Goal: Task Accomplishment & Management: Manage account settings

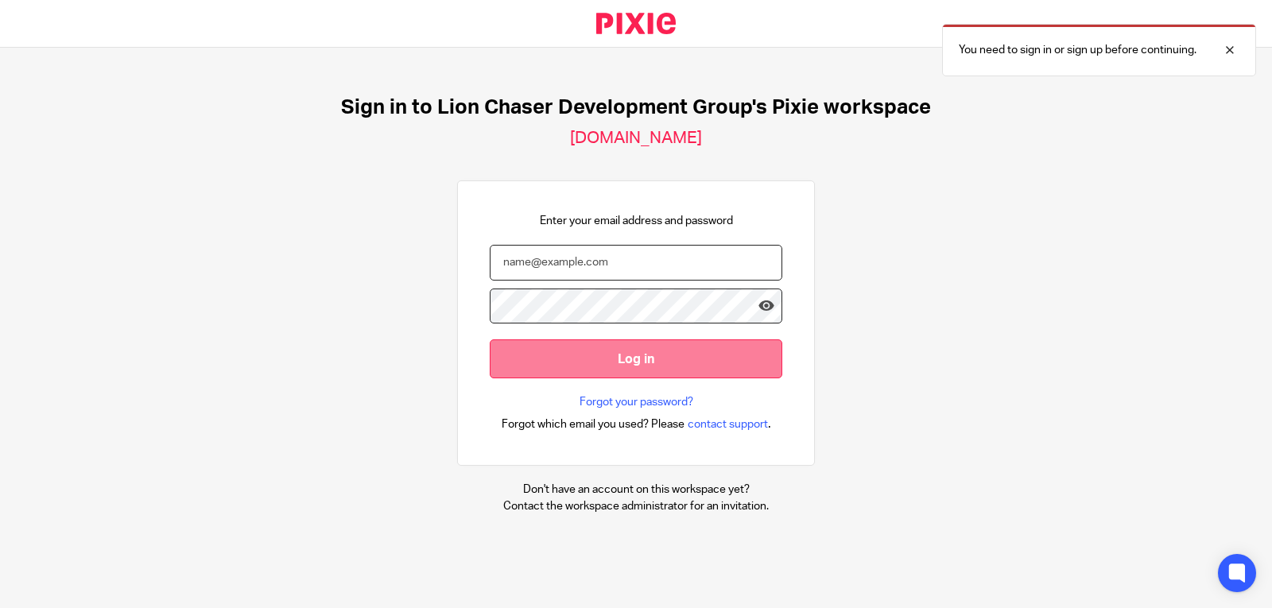
type input "kgeros@lcdevgroup.com"
click at [605, 359] on input "Log in" at bounding box center [636, 358] width 293 height 39
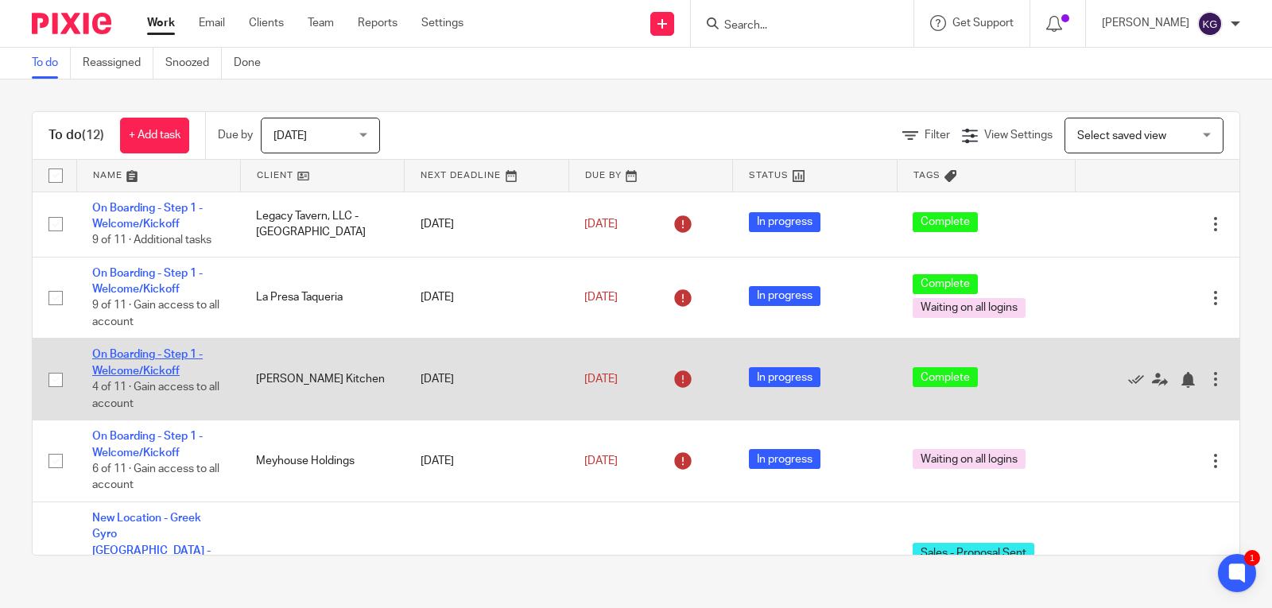
click at [157, 350] on link "On Boarding - Step 1 - Welcome/Kickoff" at bounding box center [147, 362] width 111 height 27
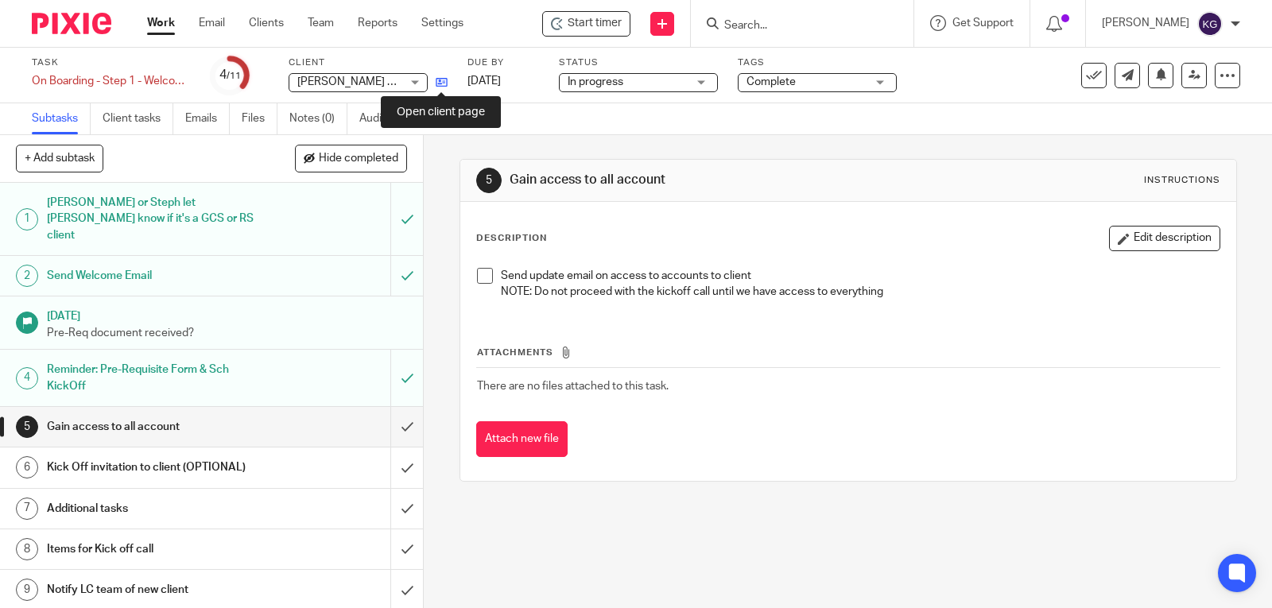
click at [440, 80] on icon at bounding box center [442, 82] width 12 height 12
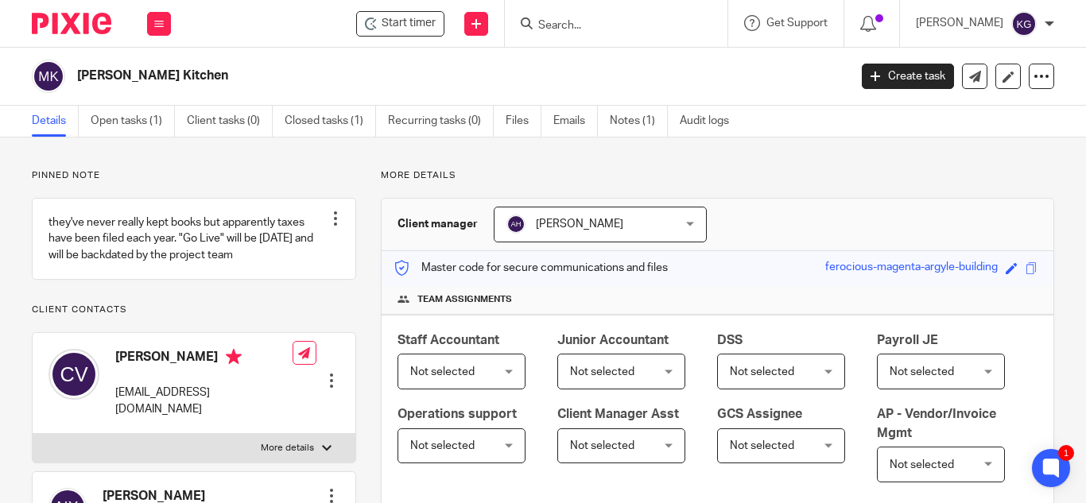
click at [604, 21] on input "Search" at bounding box center [608, 26] width 143 height 14
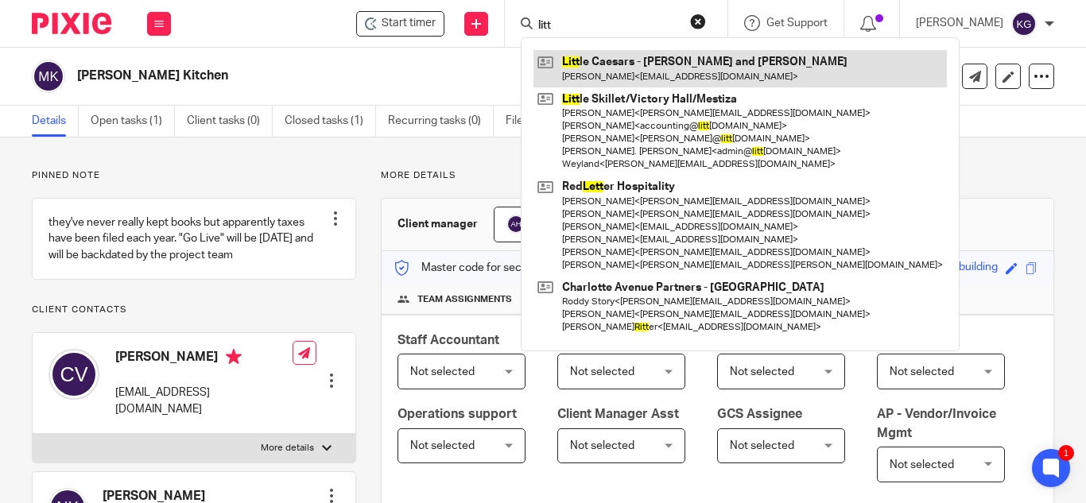
type input "litt"
click at [629, 68] on link at bounding box center [739, 68] width 413 height 37
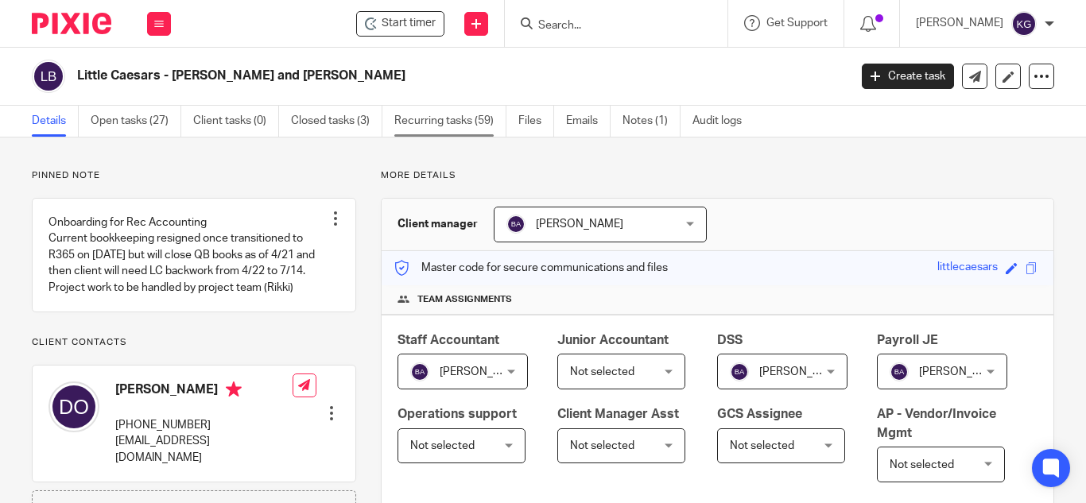
click at [445, 113] on link "Recurring tasks (59)" at bounding box center [450, 121] width 112 height 31
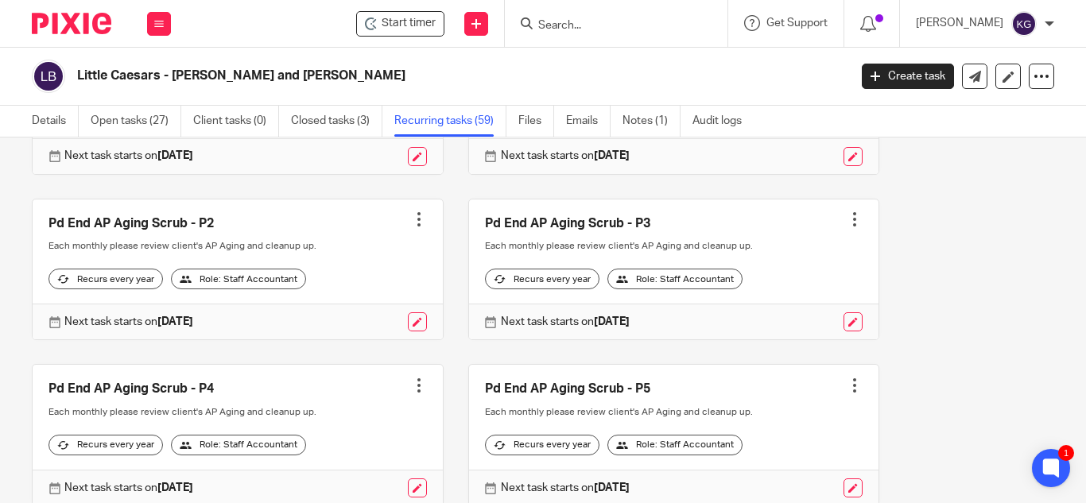
scroll to position [5009, 0]
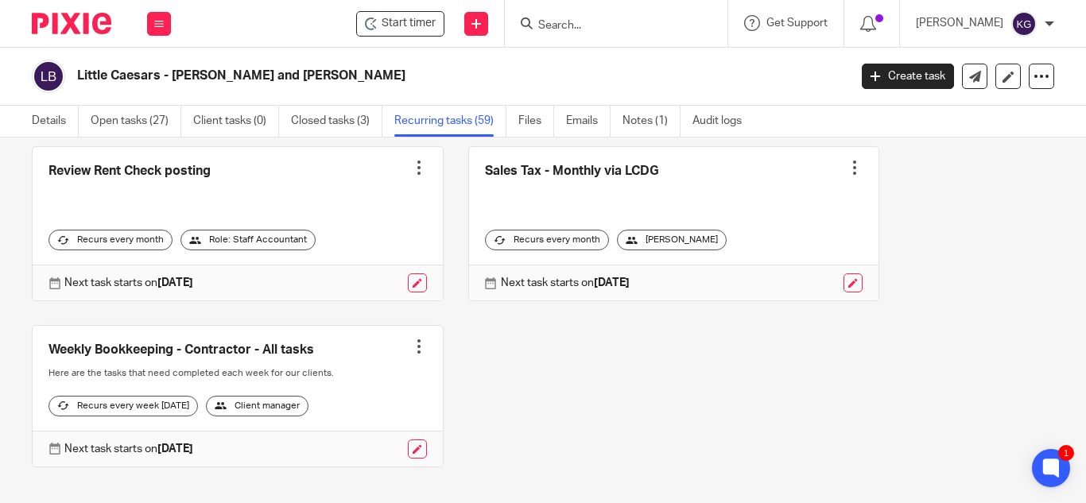
click at [847, 176] on div at bounding box center [855, 168] width 16 height 16
click at [789, 358] on span "Cancel schedule" at bounding box center [776, 357] width 83 height 11
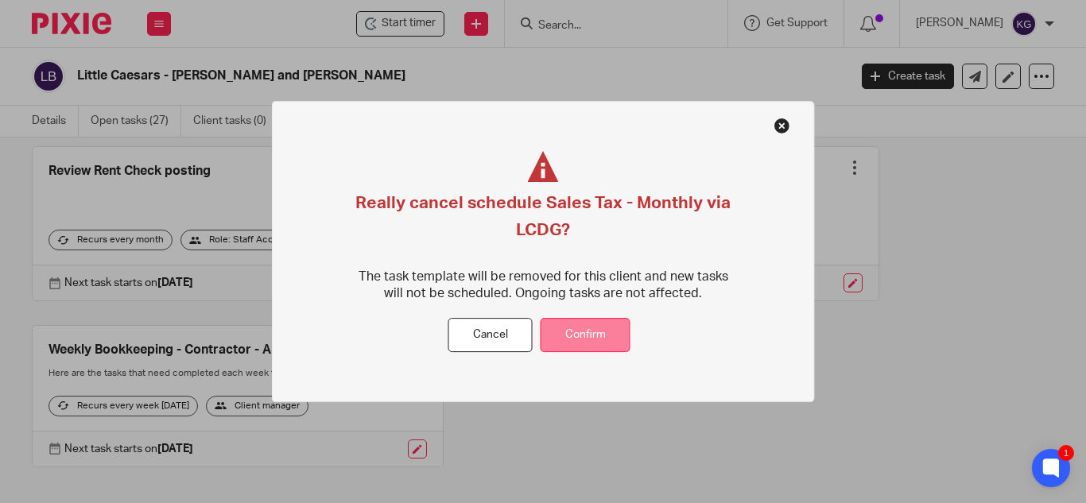
click at [599, 332] on button "Confirm" at bounding box center [586, 336] width 90 height 34
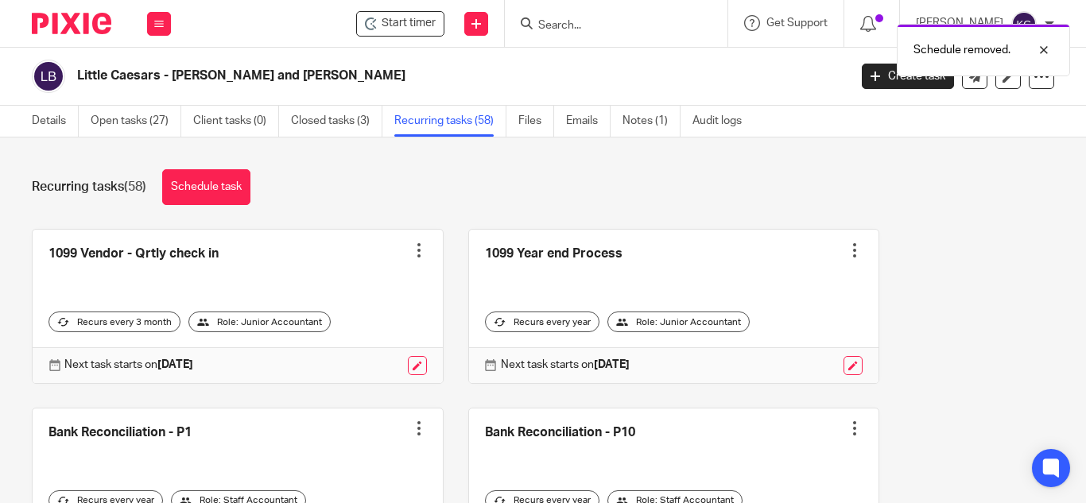
click at [579, 22] on div "Schedule removed." at bounding box center [806, 46] width 527 height 60
click at [585, 25] on div "Schedule removed." at bounding box center [806, 46] width 527 height 60
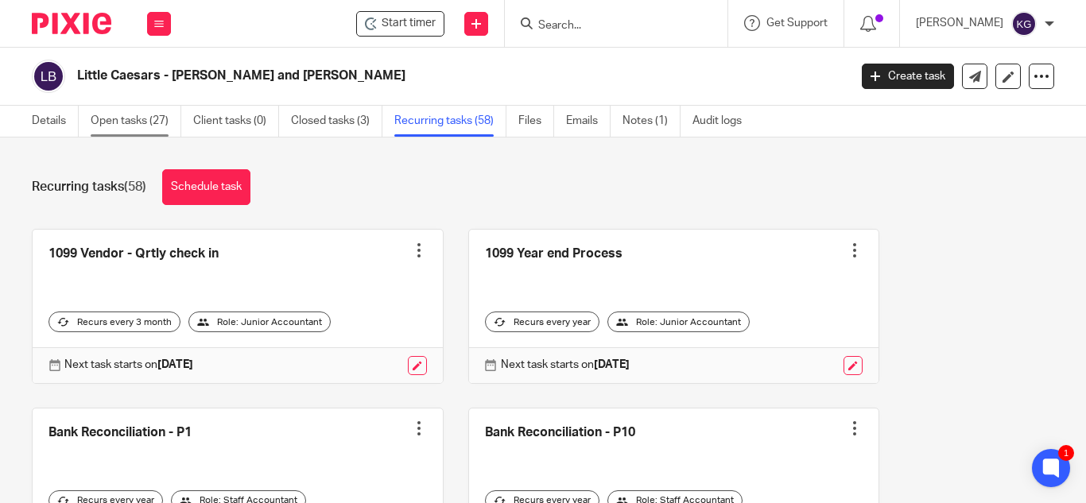
click at [147, 127] on link "Open tasks (27)" at bounding box center [136, 121] width 91 height 31
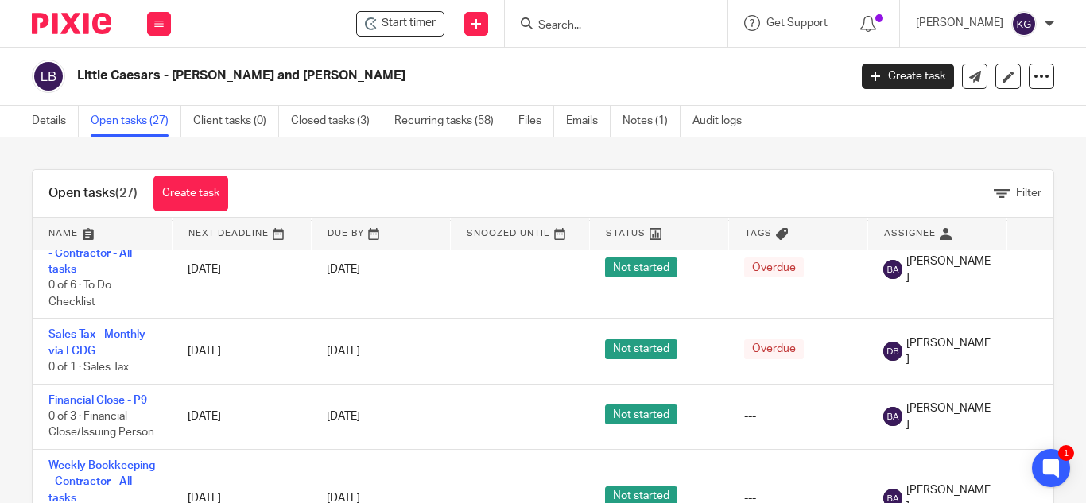
scroll to position [2067, 0]
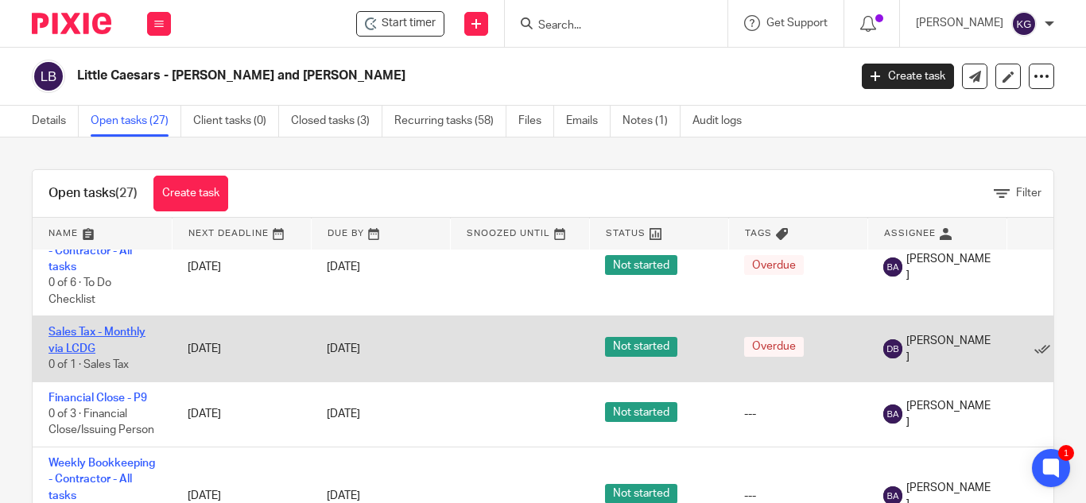
click at [72, 327] on link "Sales Tax - Monthly via LCDG" at bounding box center [96, 340] width 97 height 27
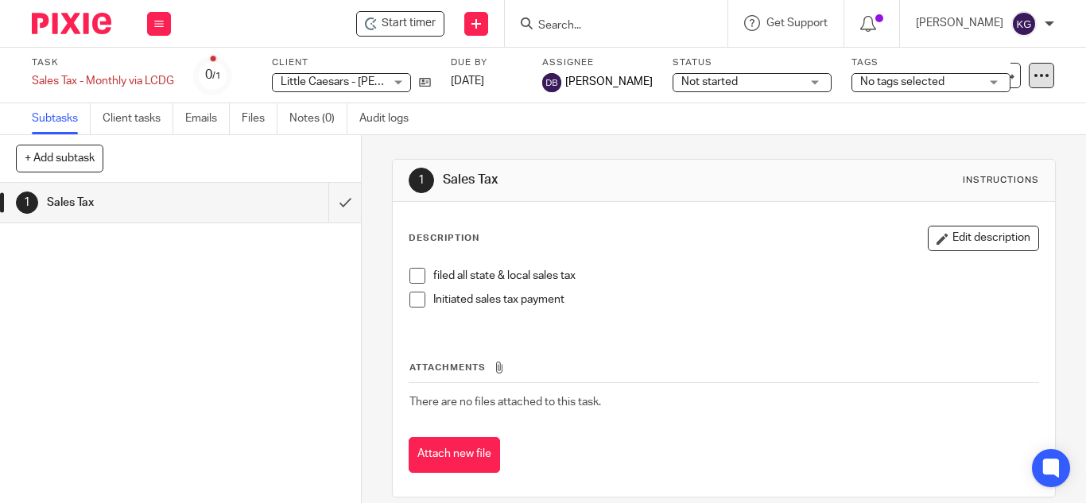
click at [1038, 77] on div at bounding box center [1041, 75] width 25 height 25
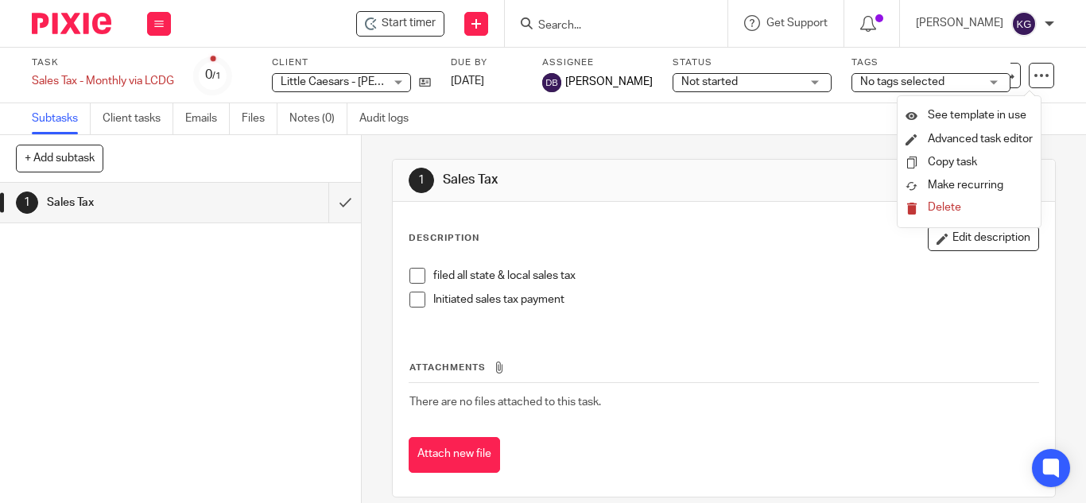
click at [949, 204] on span "Delete" at bounding box center [944, 207] width 33 height 11
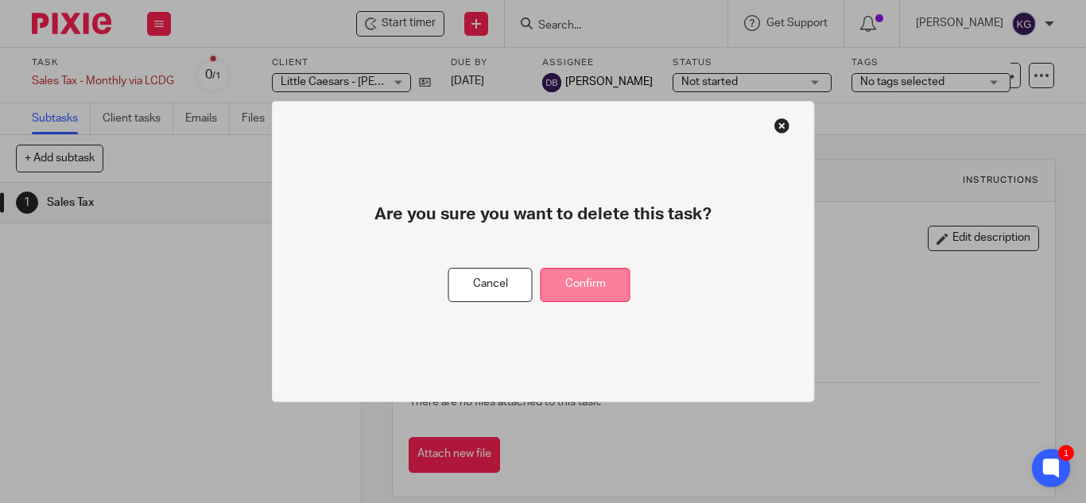
click at [594, 289] on button "Confirm" at bounding box center [586, 285] width 90 height 34
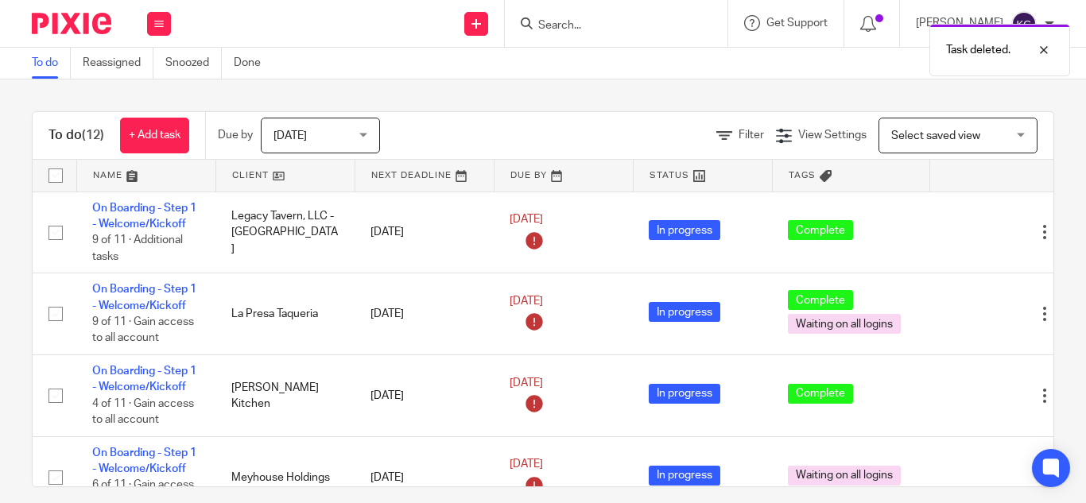
click at [581, 27] on div "Task deleted." at bounding box center [806, 46] width 527 height 60
click at [577, 25] on div "Task deleted." at bounding box center [806, 46] width 527 height 60
click at [588, 23] on div "Task deleted." at bounding box center [806, 46] width 527 height 60
click at [588, 24] on input "Search" at bounding box center [608, 26] width 143 height 14
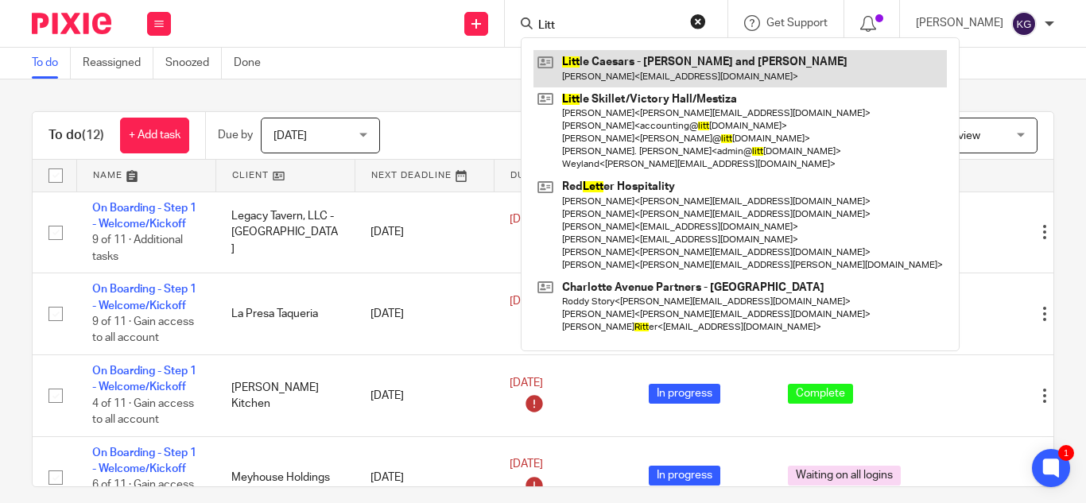
type input "Litt"
click at [630, 70] on link at bounding box center [739, 68] width 413 height 37
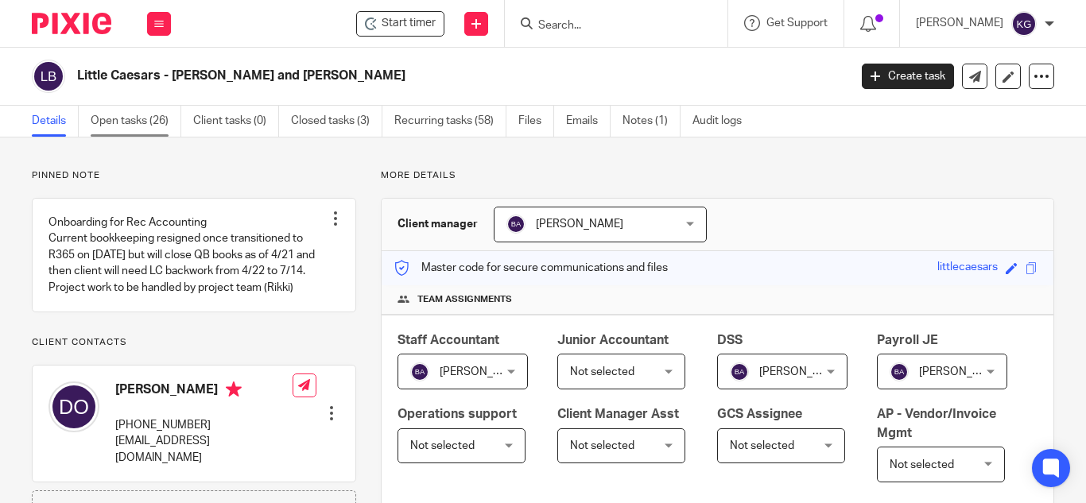
click at [130, 124] on link "Open tasks (26)" at bounding box center [136, 121] width 91 height 31
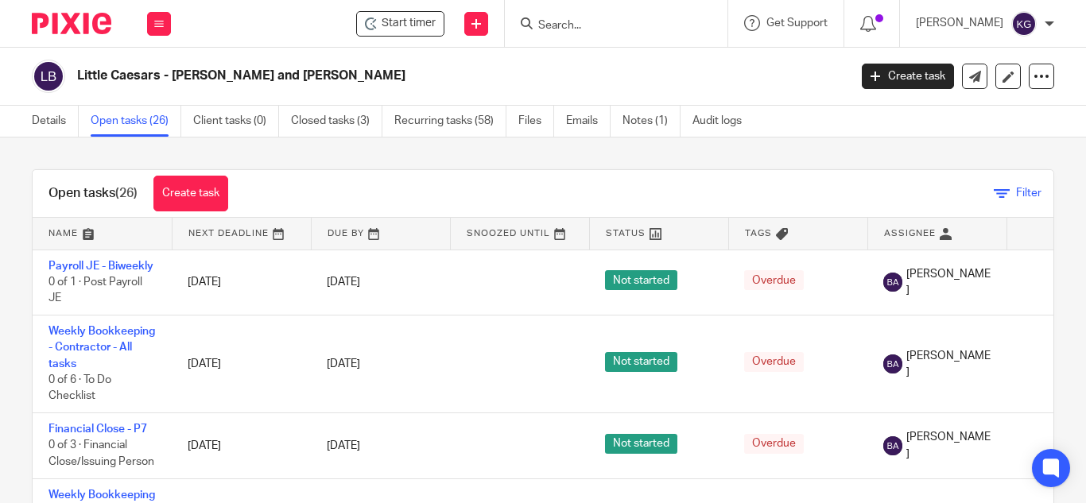
click at [994, 196] on icon at bounding box center [1002, 194] width 16 height 16
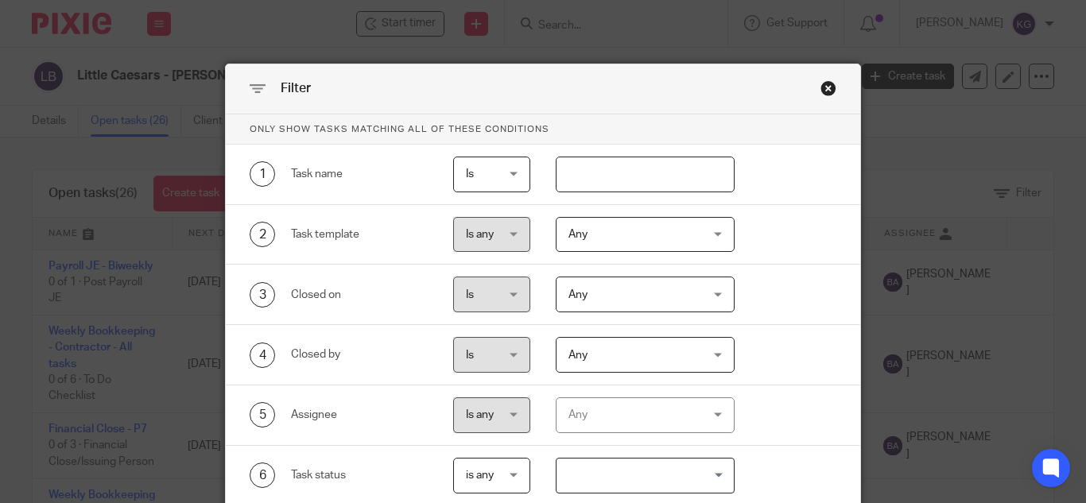
click at [506, 176] on span "Is" at bounding box center [491, 173] width 51 height 33
click at [657, 180] on input "text" at bounding box center [645, 175] width 179 height 36
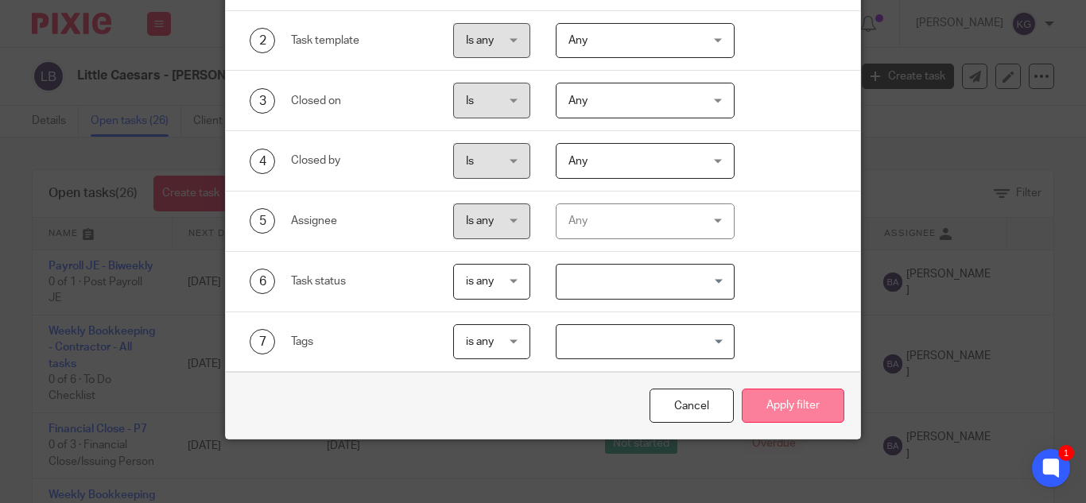
type input "sales tax"
click at [823, 413] on button "Apply filter" at bounding box center [793, 406] width 103 height 34
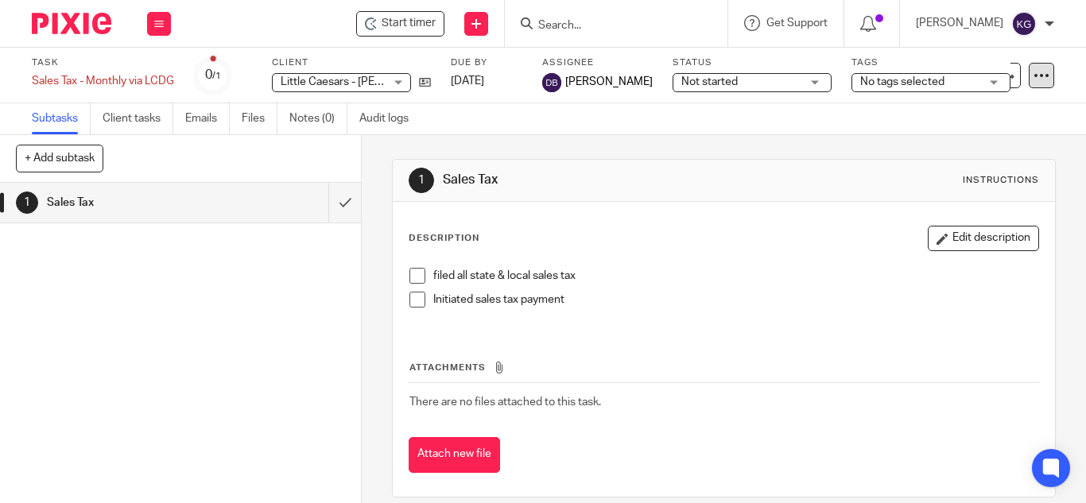
click at [1034, 69] on icon at bounding box center [1042, 76] width 16 height 16
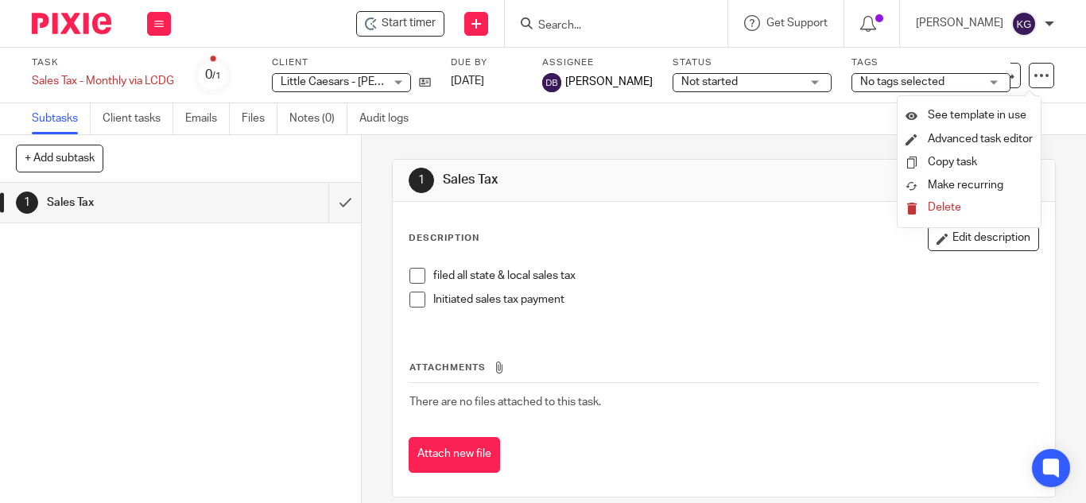
click at [946, 209] on span "Delete" at bounding box center [944, 207] width 33 height 11
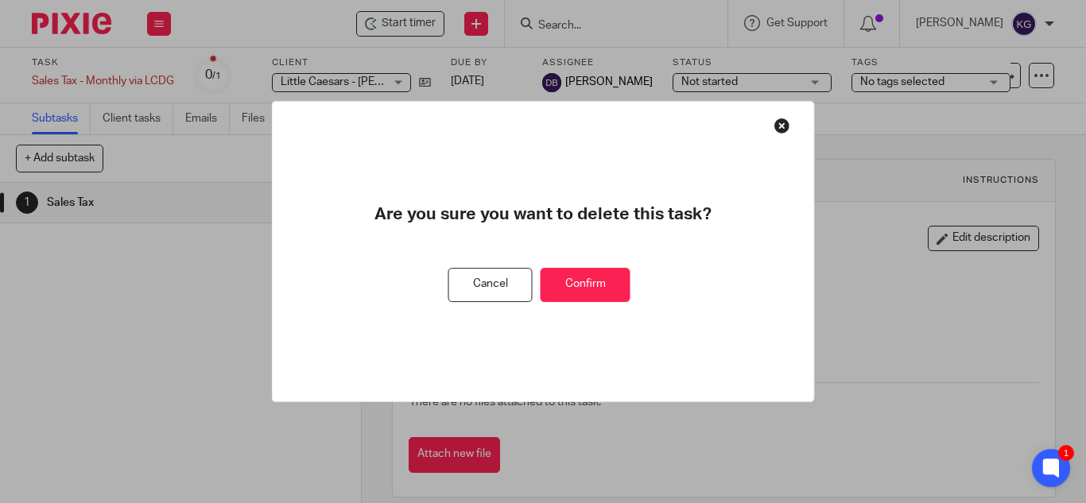
click at [616, 282] on button "Confirm" at bounding box center [586, 285] width 90 height 34
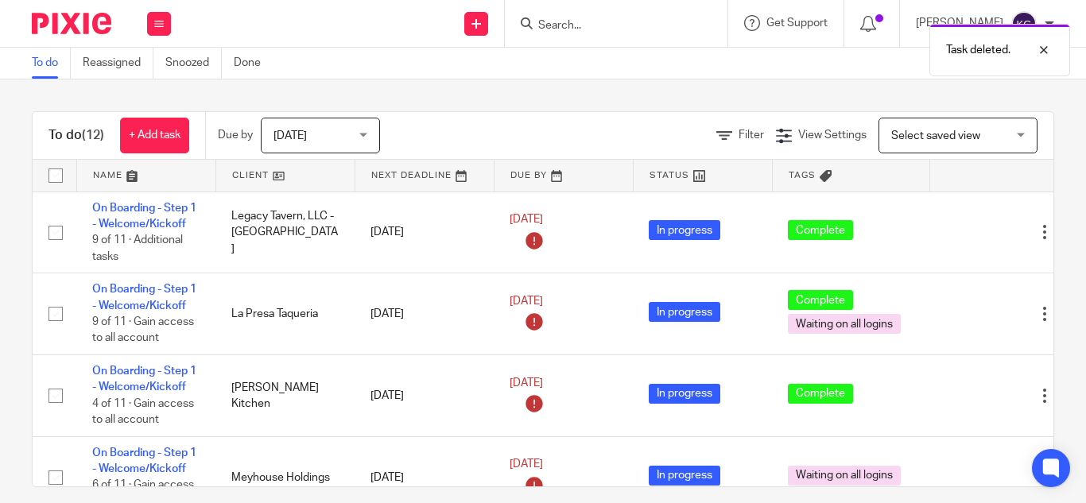
click at [609, 31] on div "Task deleted." at bounding box center [806, 46] width 527 height 60
click at [1043, 48] on div at bounding box center [1031, 50] width 43 height 19
click at [594, 22] on input "Search" at bounding box center [608, 26] width 143 height 14
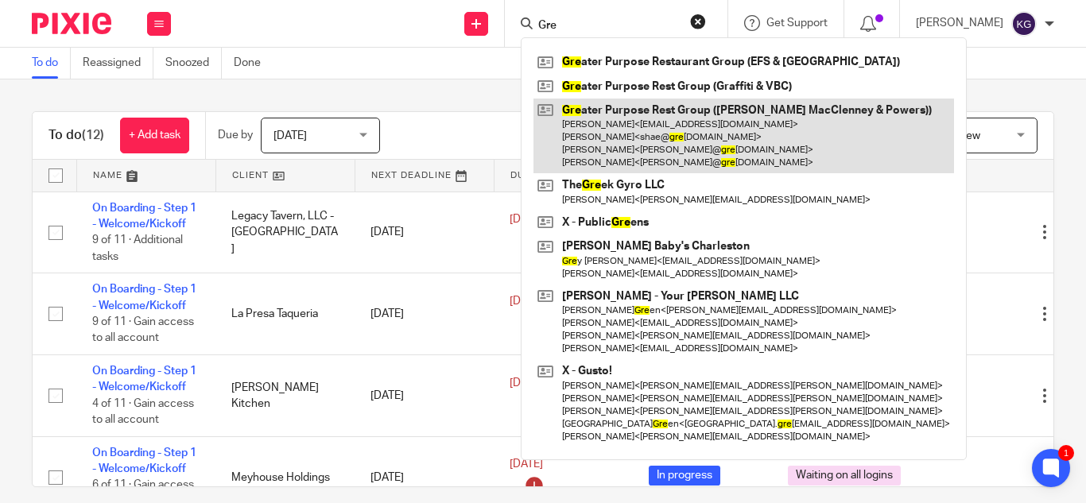
type input "Gre"
click at [626, 107] on link at bounding box center [743, 137] width 421 height 76
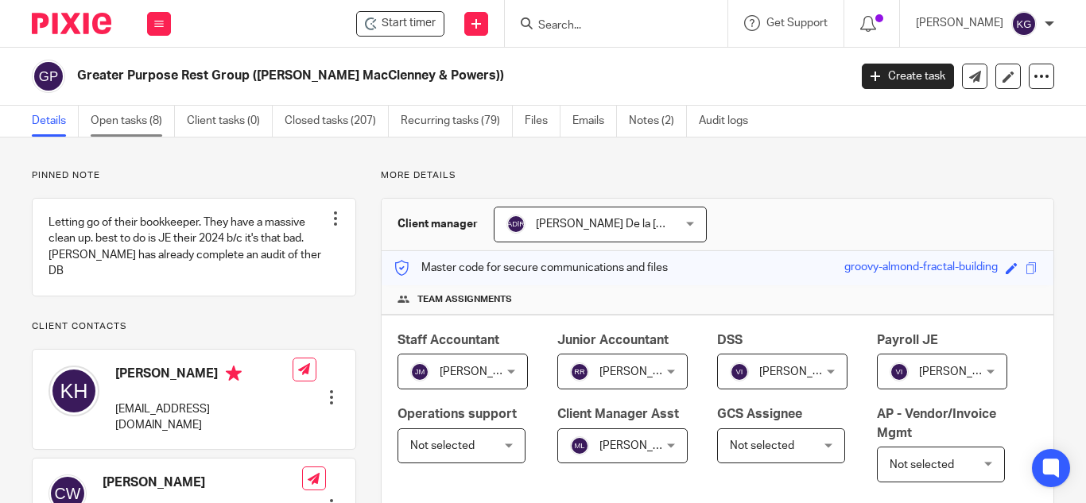
click at [107, 124] on link "Open tasks (8)" at bounding box center [133, 121] width 84 height 31
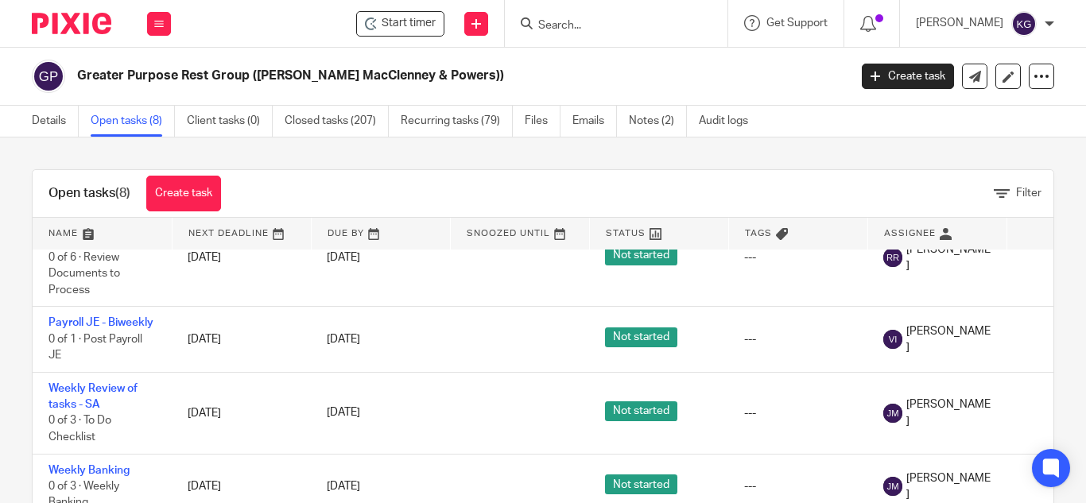
scroll to position [330, 0]
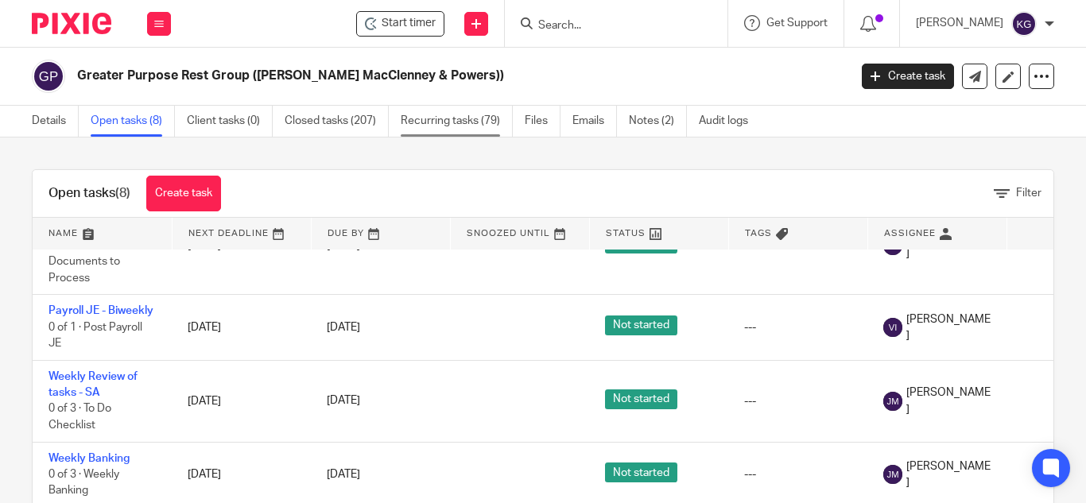
click at [491, 119] on link "Recurring tasks (79)" at bounding box center [457, 121] width 112 height 31
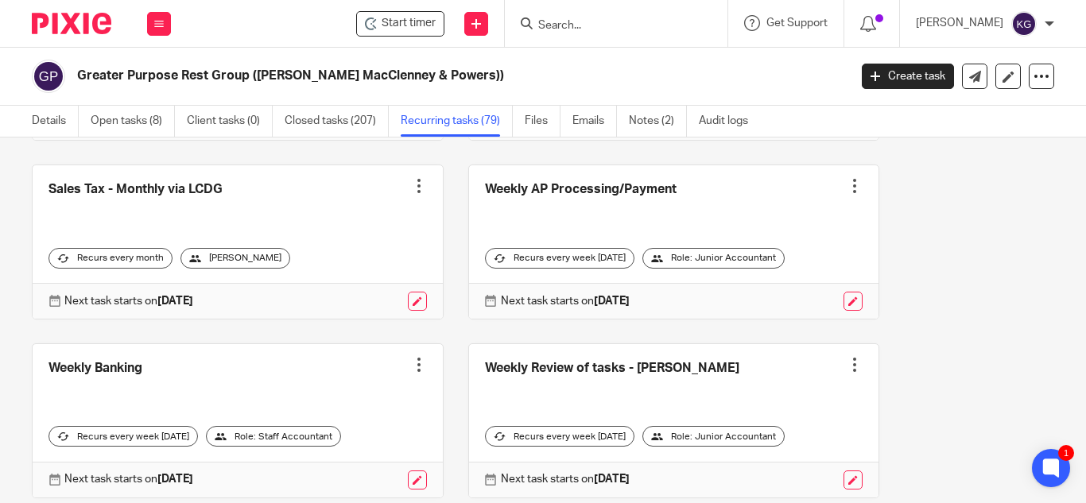
scroll to position [6519, 0]
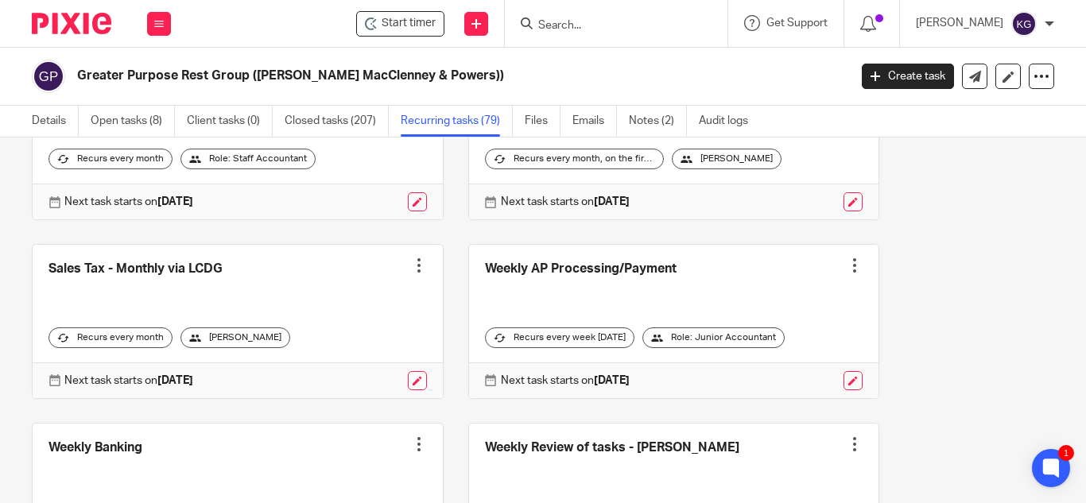
click at [598, 25] on input "Search" at bounding box center [608, 26] width 143 height 14
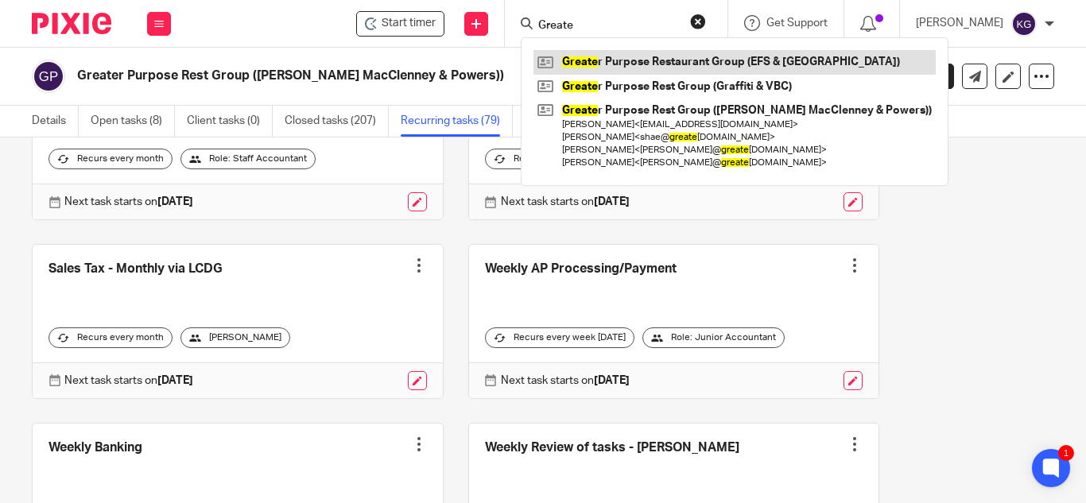
type input "Greate"
click at [642, 62] on link at bounding box center [734, 62] width 402 height 24
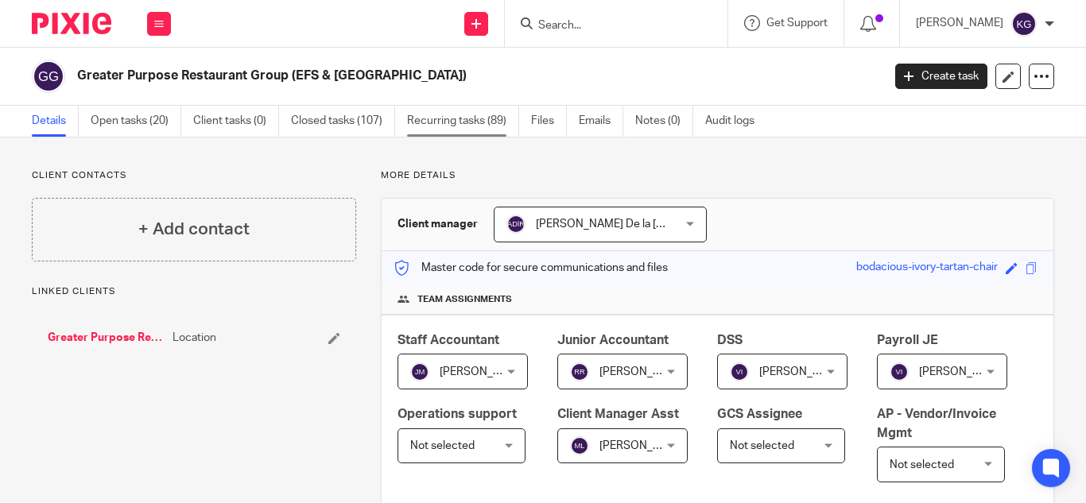
click at [460, 122] on link "Recurring tasks (89)" at bounding box center [463, 121] width 112 height 31
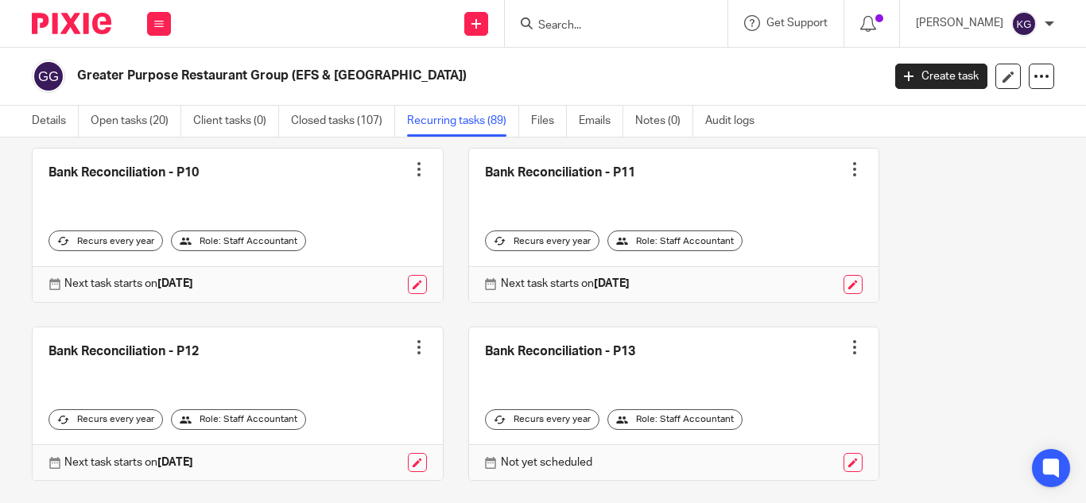
scroll to position [2226, 0]
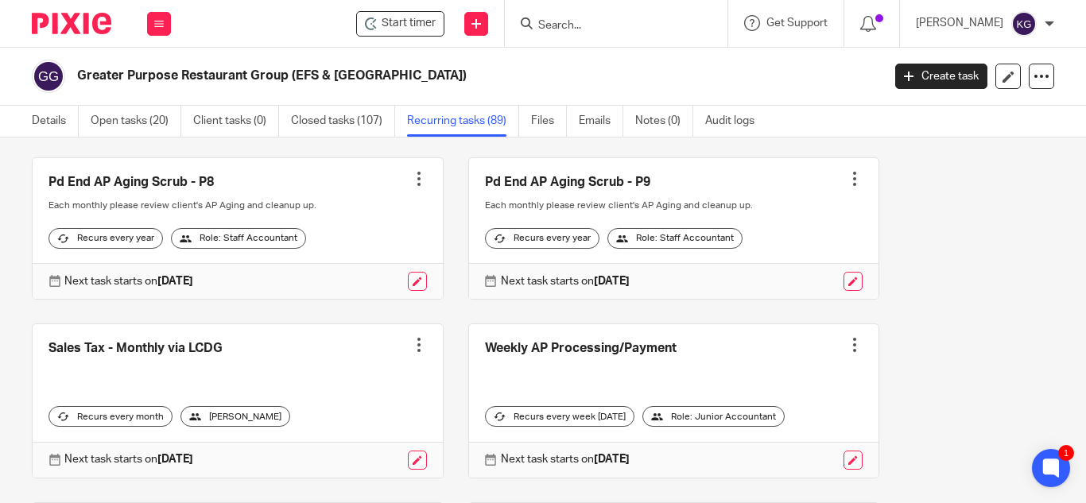
scroll to position [7413, 0]
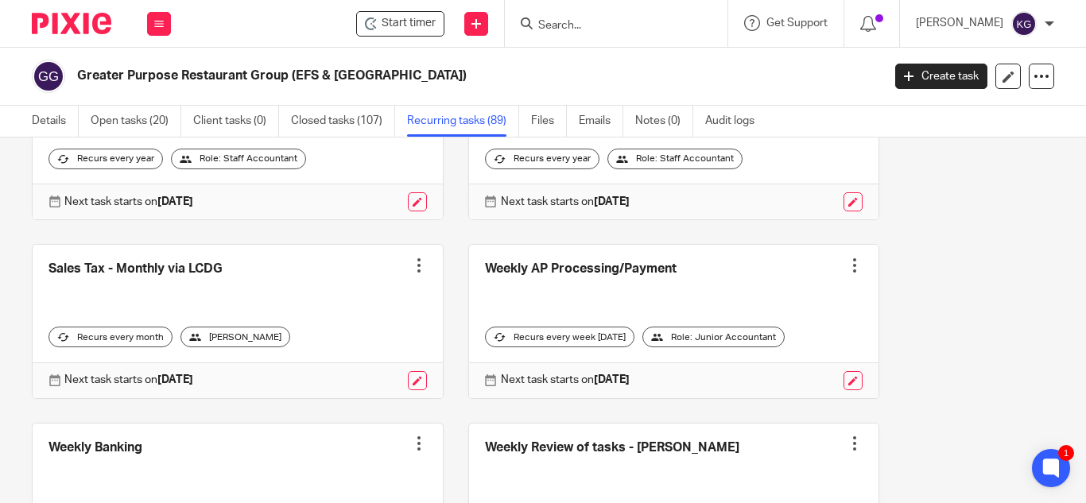
click at [411, 273] on div at bounding box center [419, 266] width 16 height 16
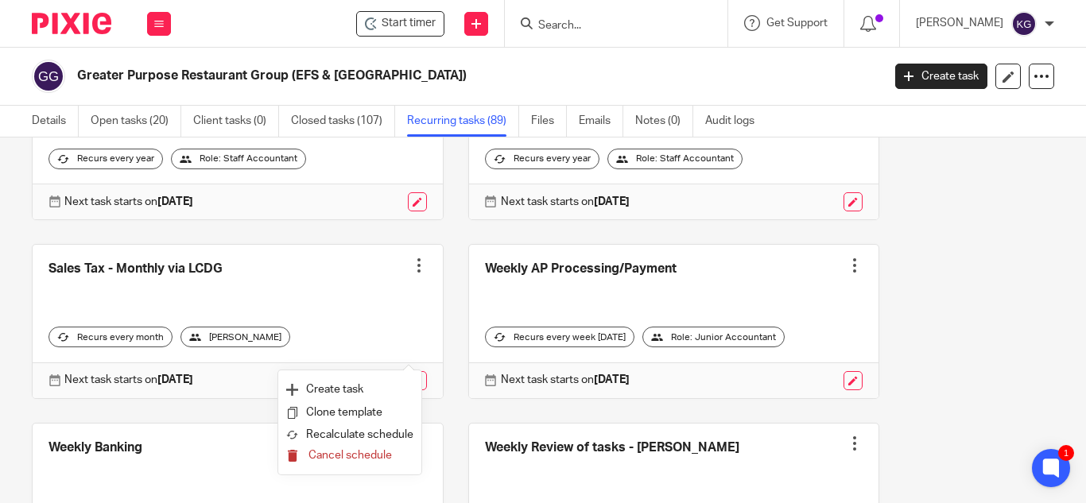
click at [344, 450] on span "Cancel schedule" at bounding box center [349, 455] width 83 height 11
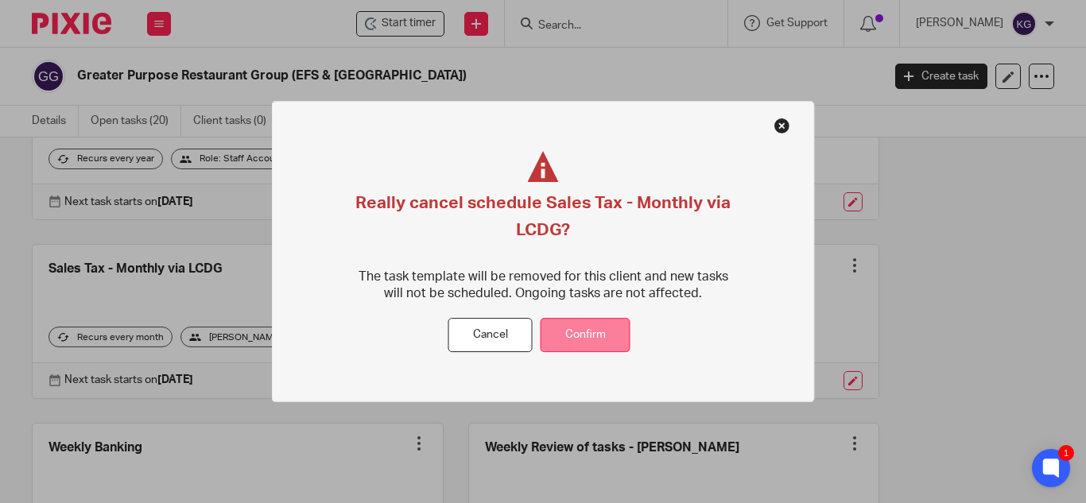
click at [618, 327] on button "Confirm" at bounding box center [586, 336] width 90 height 34
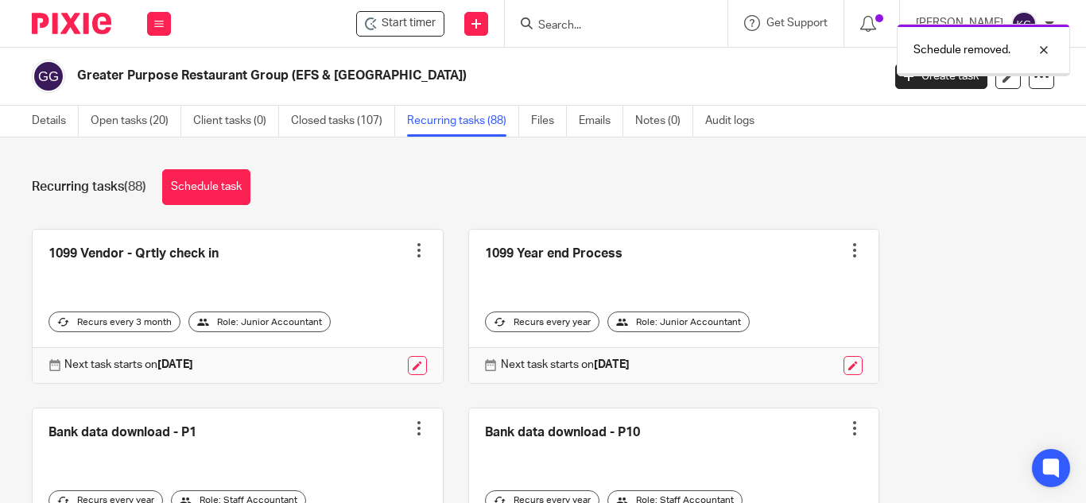
click at [53, 118] on link "Details" at bounding box center [55, 121] width 47 height 31
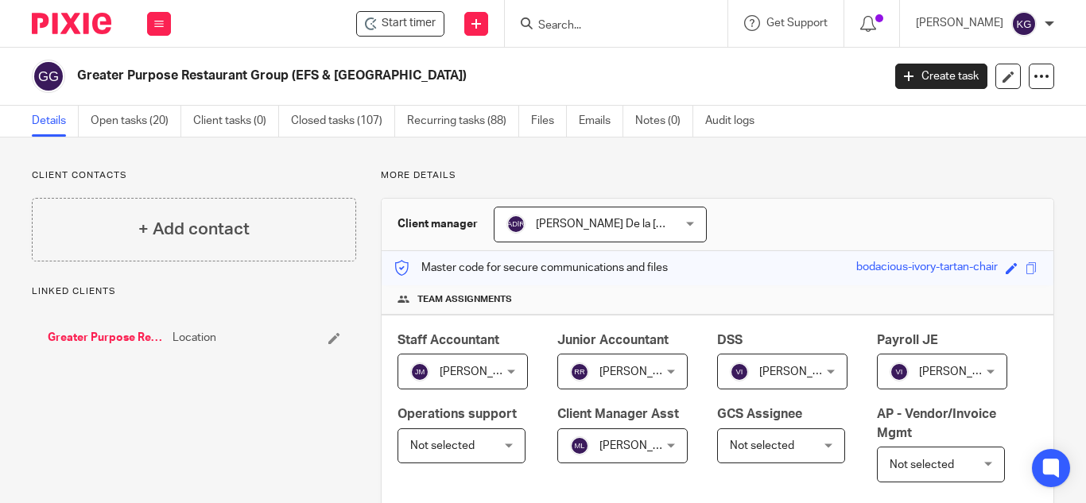
click at [53, 119] on link "Details" at bounding box center [55, 121] width 47 height 31
click at [119, 120] on link "Open tasks (20)" at bounding box center [136, 121] width 91 height 31
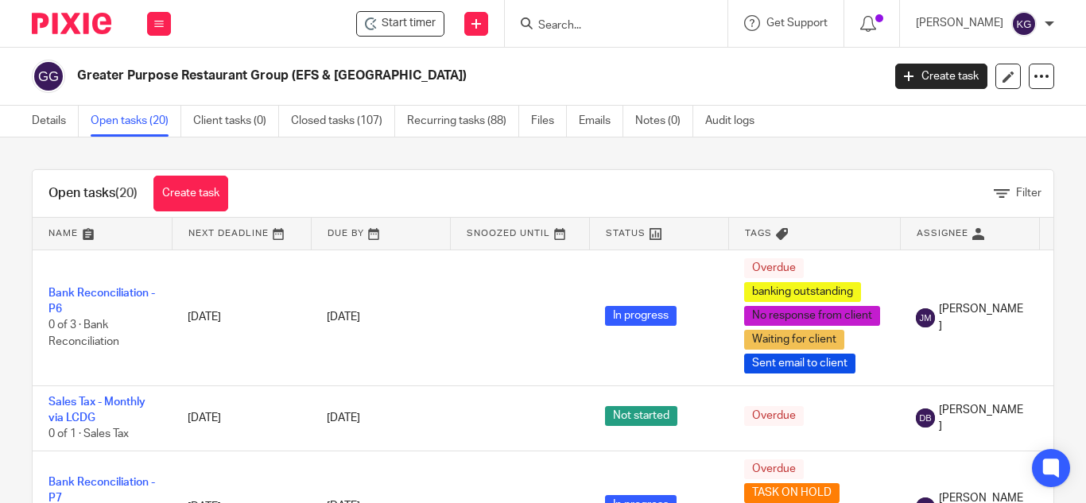
click at [994, 186] on div "Filter" at bounding box center [1024, 193] width 60 height 17
click at [994, 190] on icon at bounding box center [1002, 194] width 16 height 16
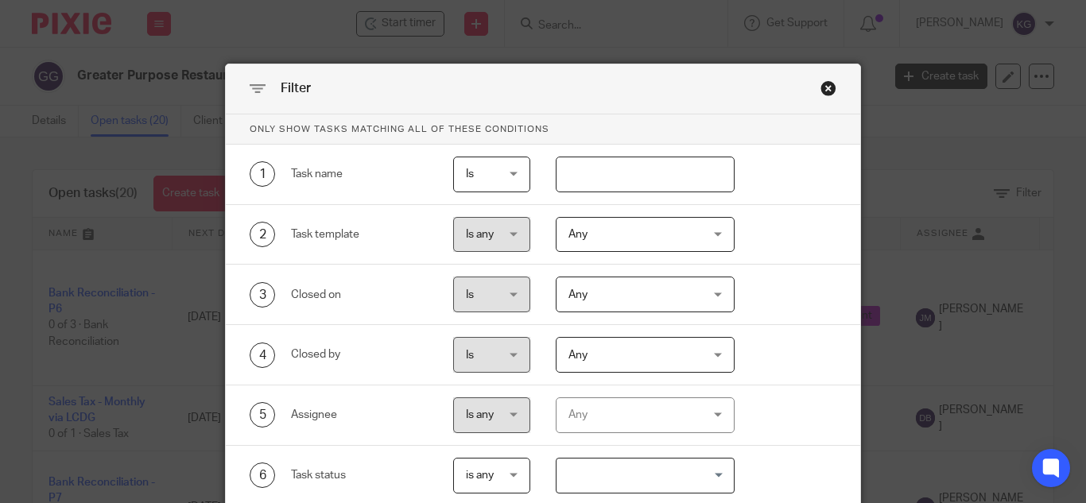
drag, startPoint x: 596, startPoint y: 175, endPoint x: 598, endPoint y: 165, distance: 9.7
click at [596, 175] on input "text" at bounding box center [645, 175] width 179 height 36
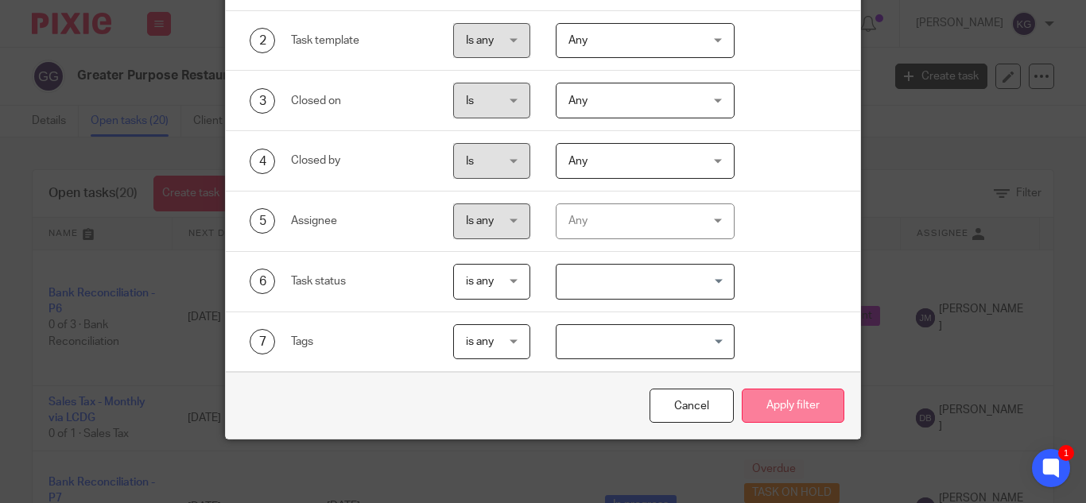
type input "sales tax"
click at [793, 413] on button "Apply filter" at bounding box center [793, 406] width 103 height 34
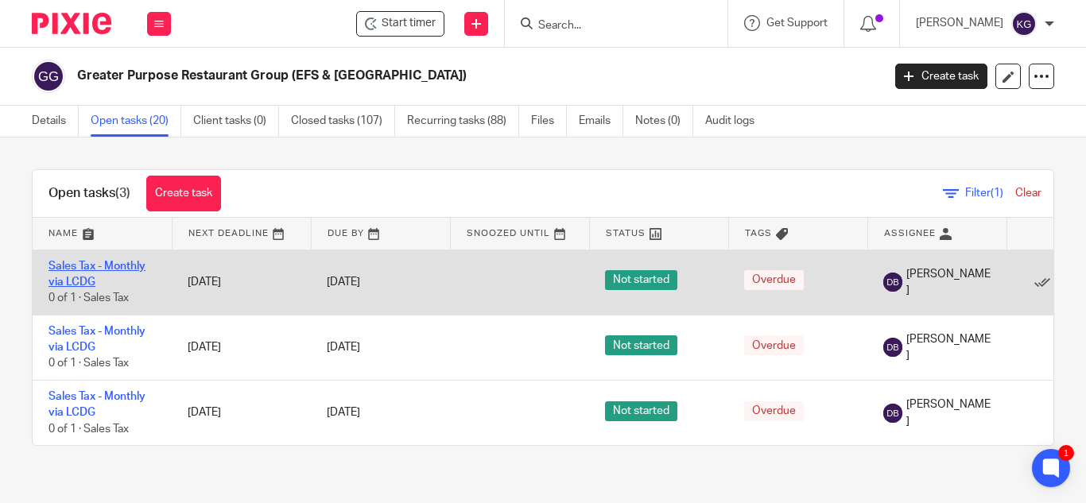
click at [80, 266] on link "Sales Tax - Monthly via LCDG" at bounding box center [96, 274] width 97 height 27
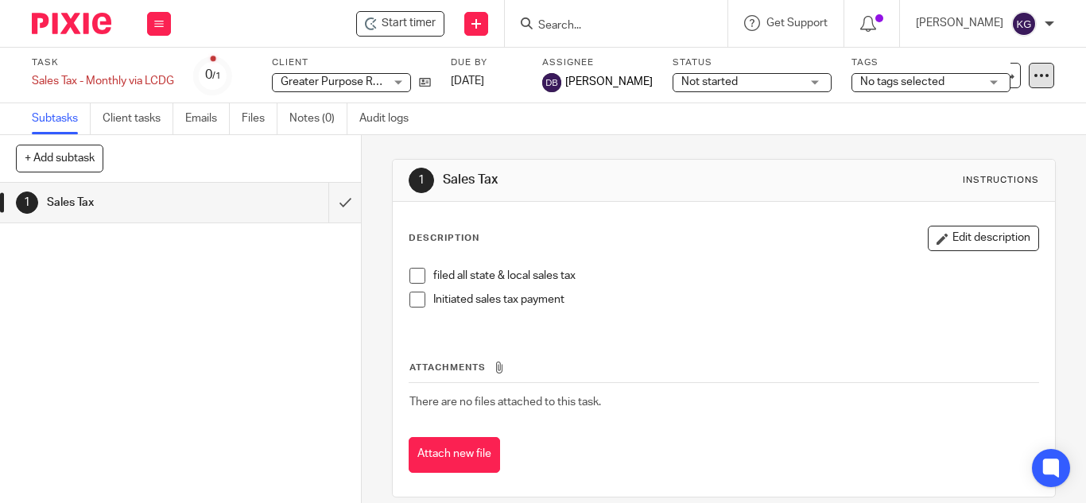
click at [1034, 76] on icon at bounding box center [1042, 76] width 16 height 16
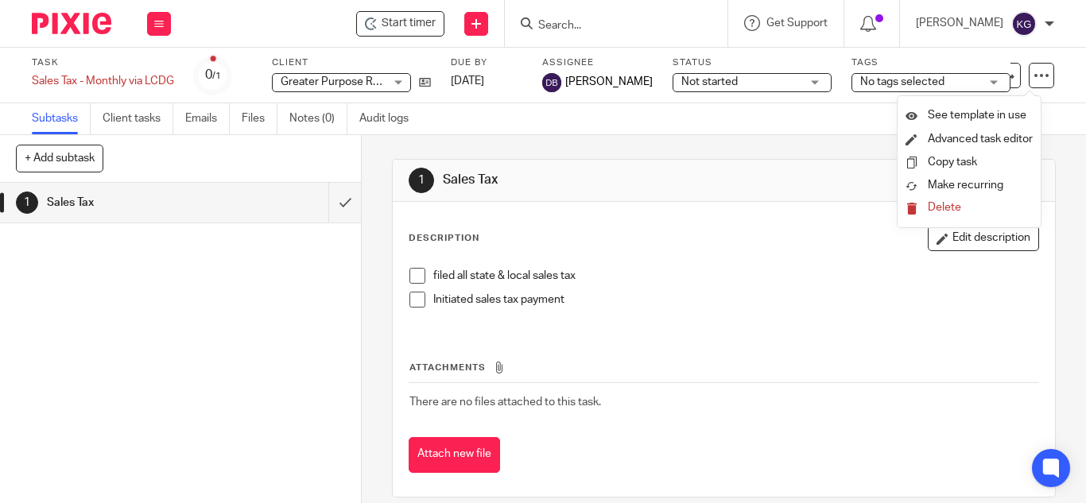
click at [936, 206] on span "Delete" at bounding box center [944, 207] width 33 height 11
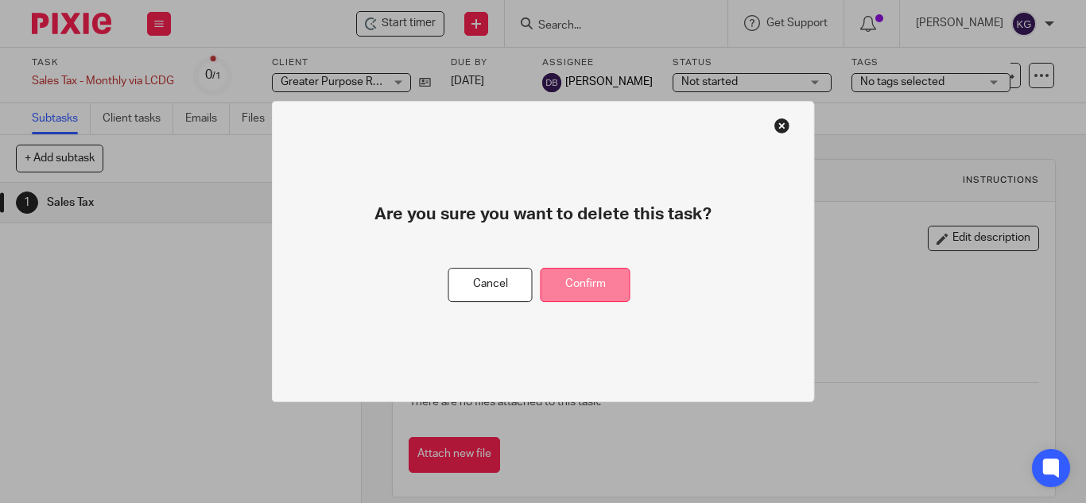
click at [573, 288] on button "Confirm" at bounding box center [586, 285] width 90 height 34
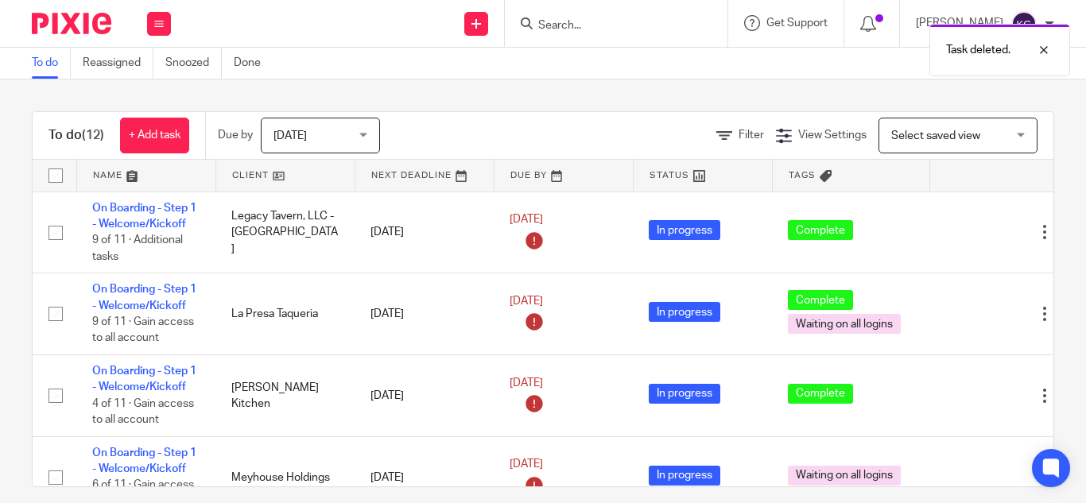
click at [611, 26] on div "Task deleted." at bounding box center [806, 46] width 527 height 60
click at [583, 29] on input "Search" at bounding box center [608, 26] width 143 height 14
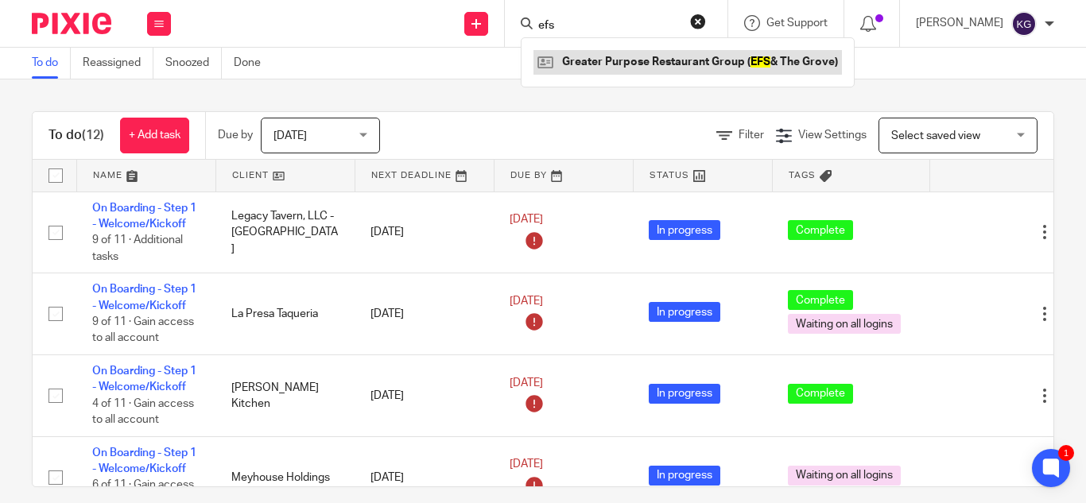
type input "efs"
click at [606, 54] on link at bounding box center [687, 62] width 308 height 24
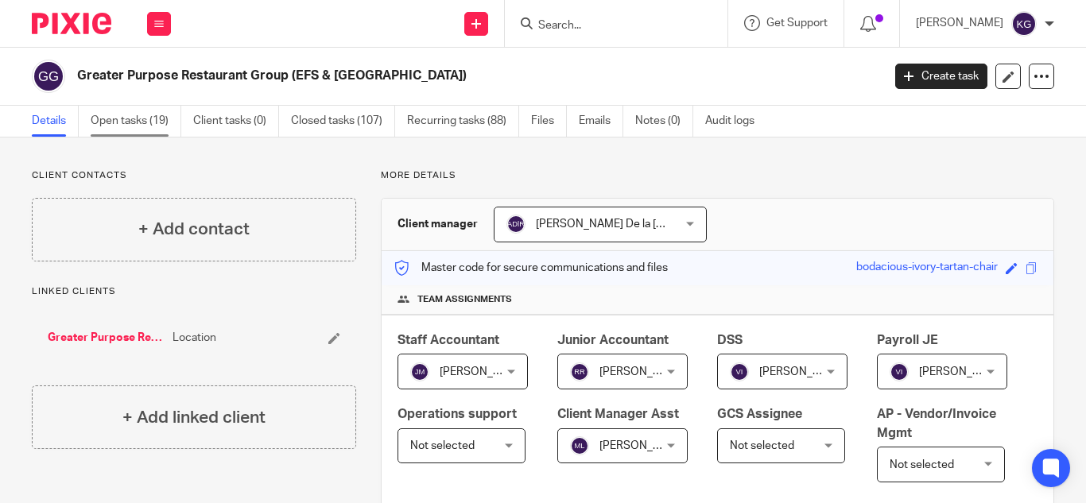
click at [127, 120] on link "Open tasks (19)" at bounding box center [136, 121] width 91 height 31
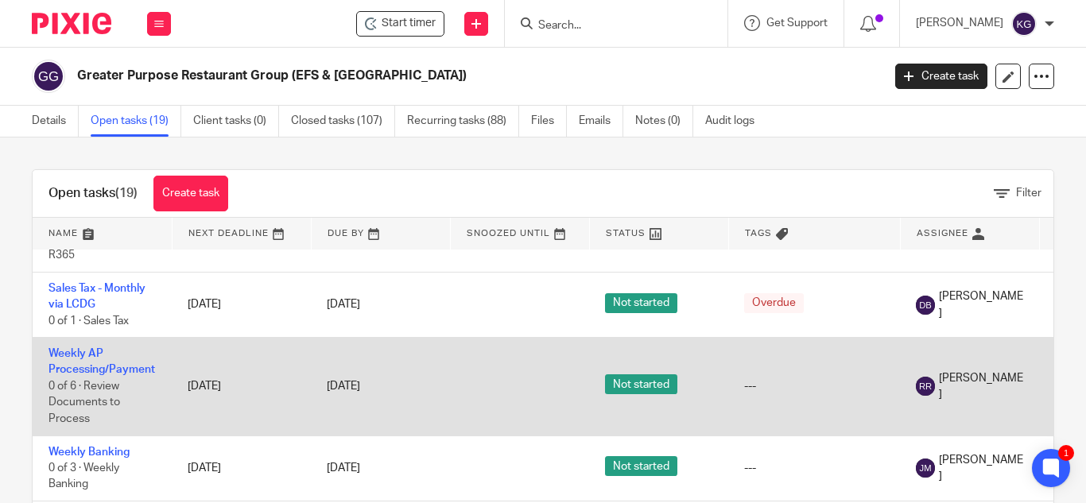
scroll to position [1091, 0]
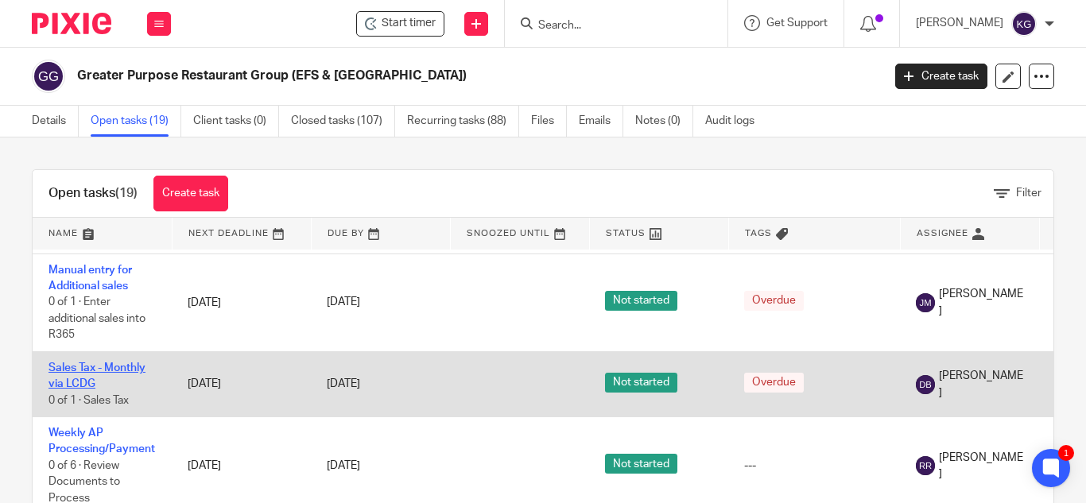
click at [91, 363] on link "Sales Tax - Monthly via LCDG" at bounding box center [96, 376] width 97 height 27
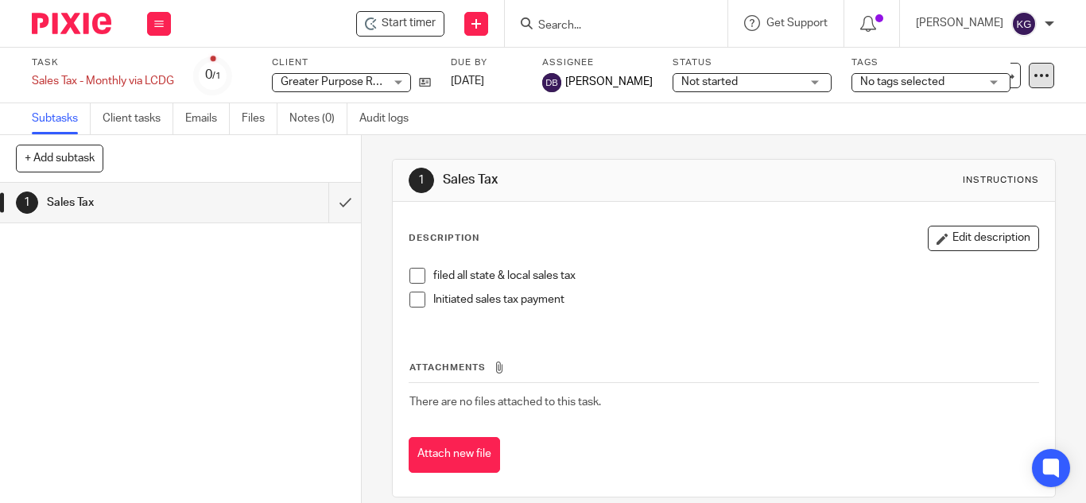
click at [1034, 76] on icon at bounding box center [1042, 76] width 16 height 16
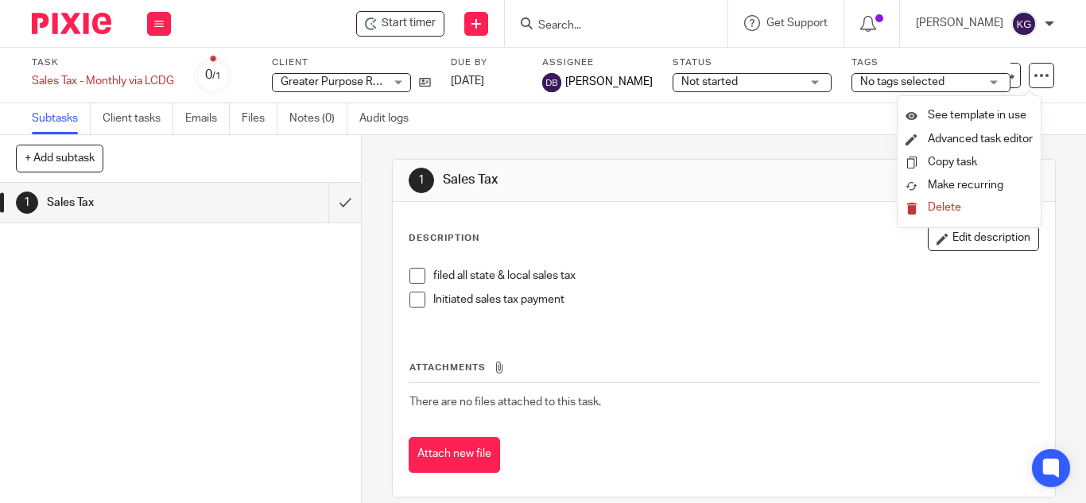
click at [940, 208] on span "Delete" at bounding box center [944, 207] width 33 height 11
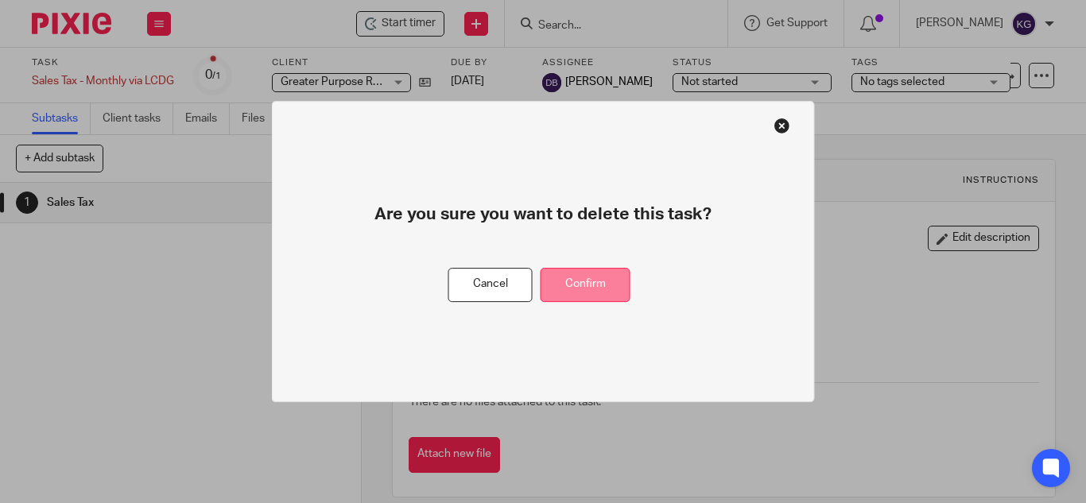
click at [568, 275] on button "Confirm" at bounding box center [586, 285] width 90 height 34
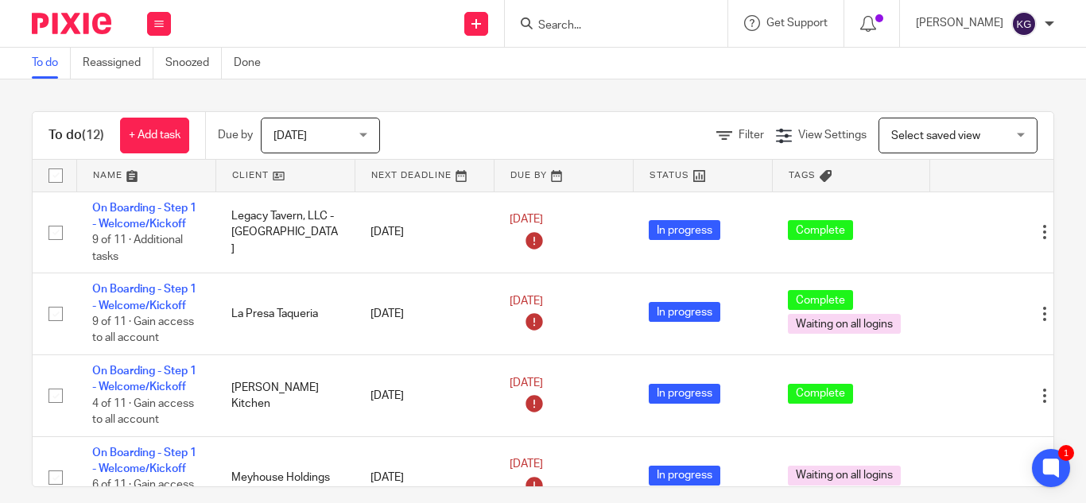
click at [619, 25] on input "Search" at bounding box center [608, 26] width 143 height 14
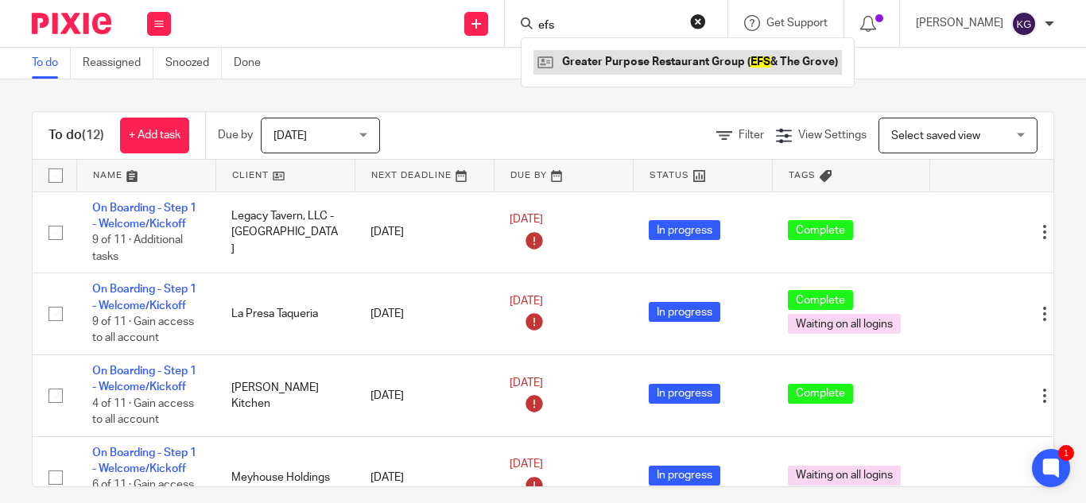
type input "efs"
click at [618, 52] on link at bounding box center [687, 62] width 308 height 24
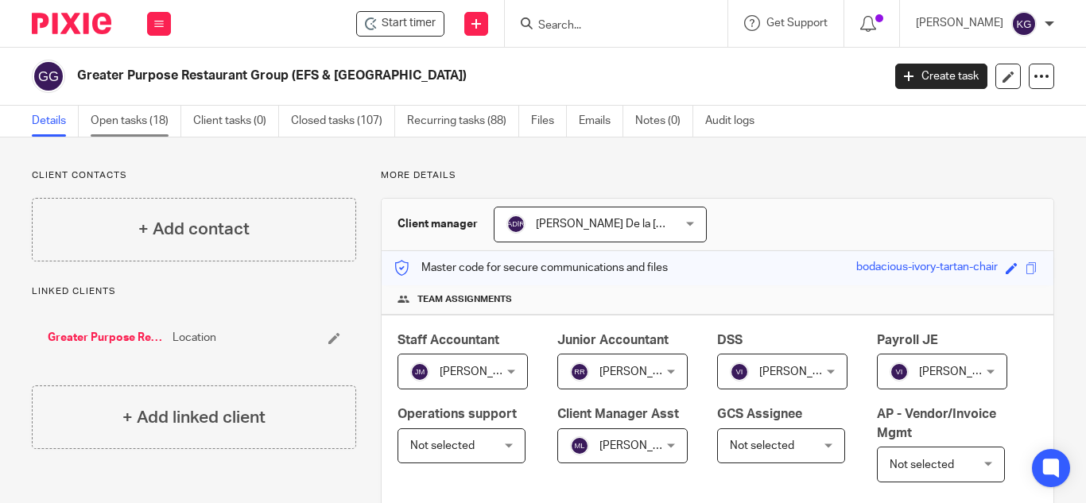
click at [166, 121] on link "Open tasks (18)" at bounding box center [136, 121] width 91 height 31
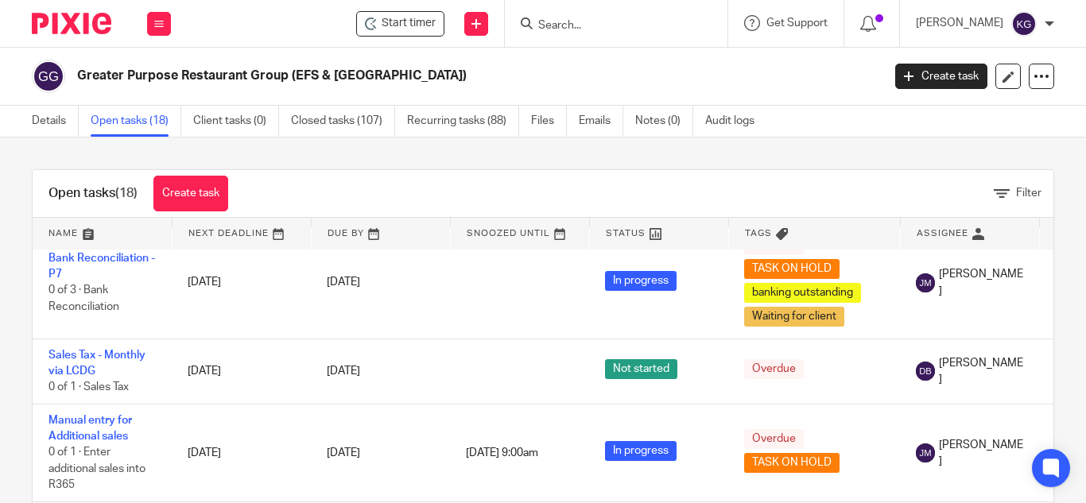
scroll to position [239, 0]
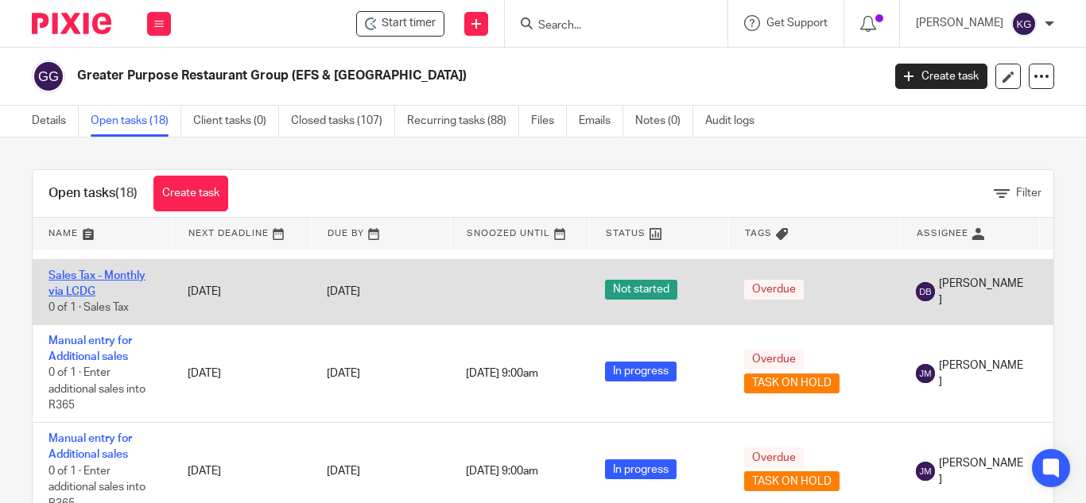
click at [72, 274] on link "Sales Tax - Monthly via LCDG" at bounding box center [96, 283] width 97 height 27
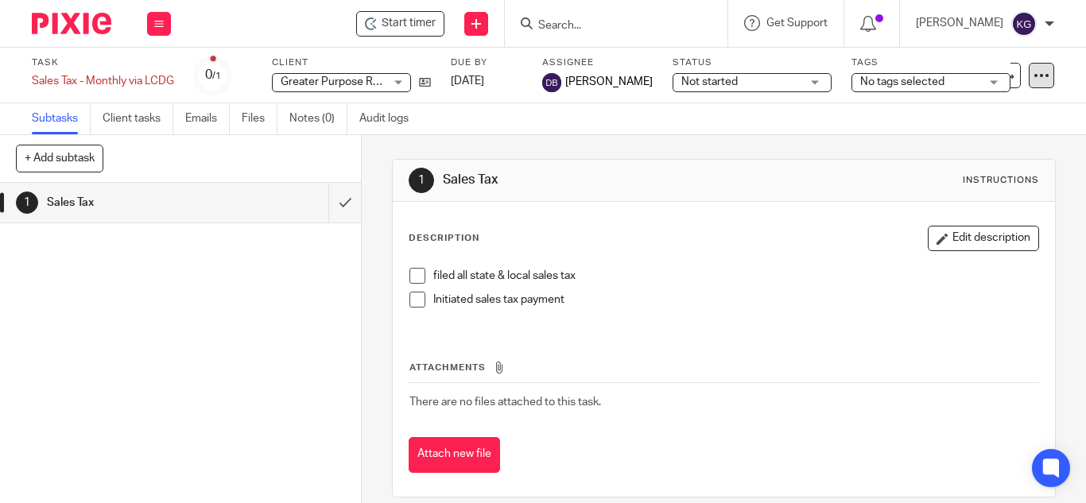
click at [1029, 71] on div at bounding box center [1041, 75] width 25 height 25
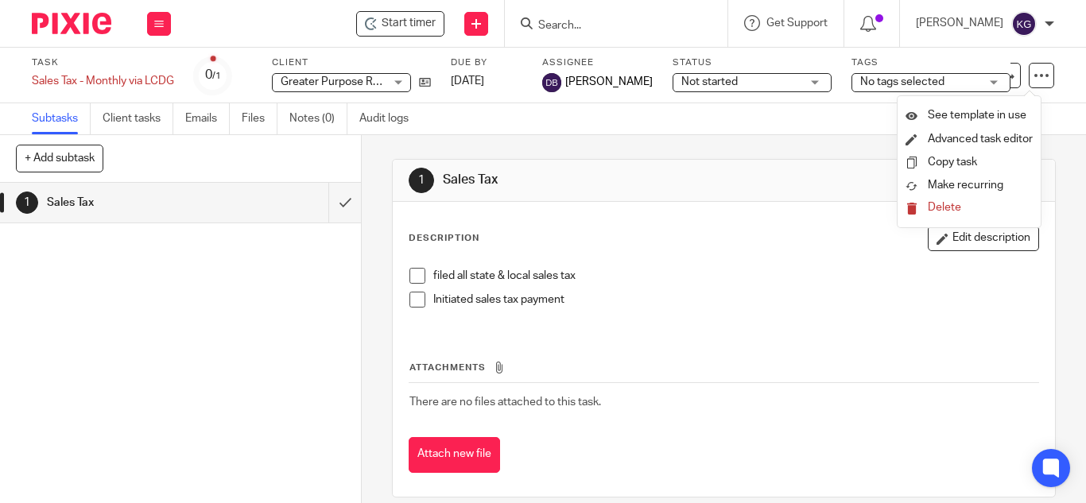
click at [936, 208] on span "Delete" at bounding box center [944, 207] width 33 height 11
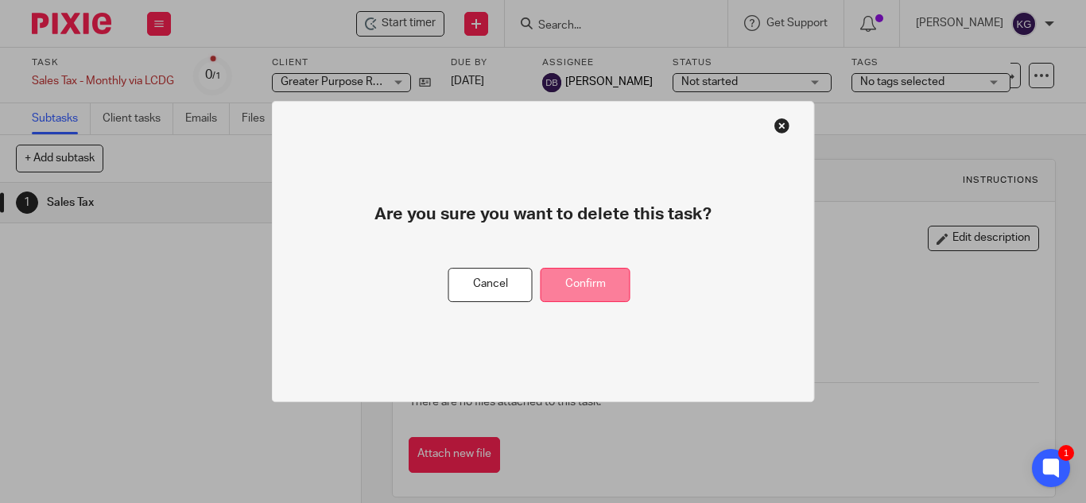
click at [587, 291] on button "Confirm" at bounding box center [586, 285] width 90 height 34
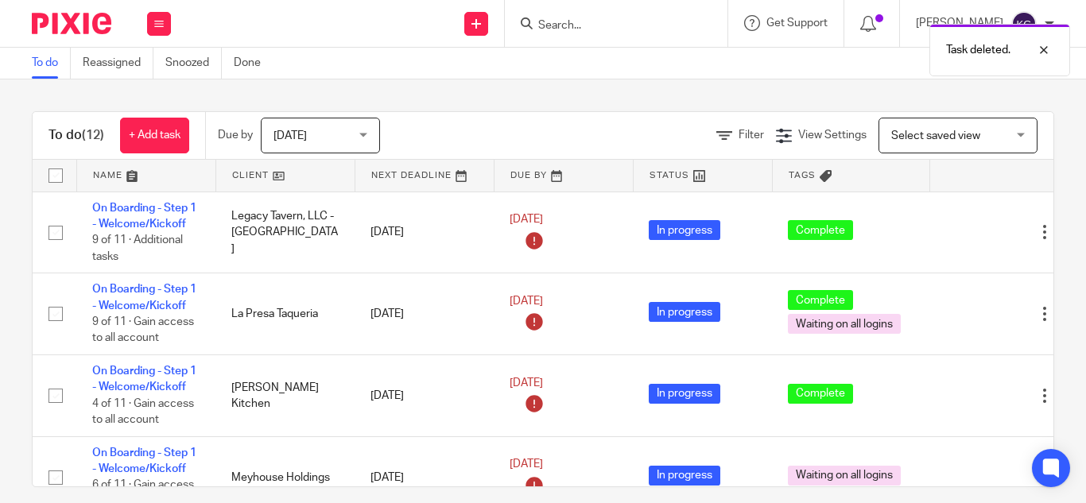
click at [584, 26] on div "Task deleted." at bounding box center [806, 46] width 527 height 60
click at [1044, 52] on div at bounding box center [1031, 50] width 43 height 19
click at [605, 19] on input "Search" at bounding box center [608, 26] width 143 height 14
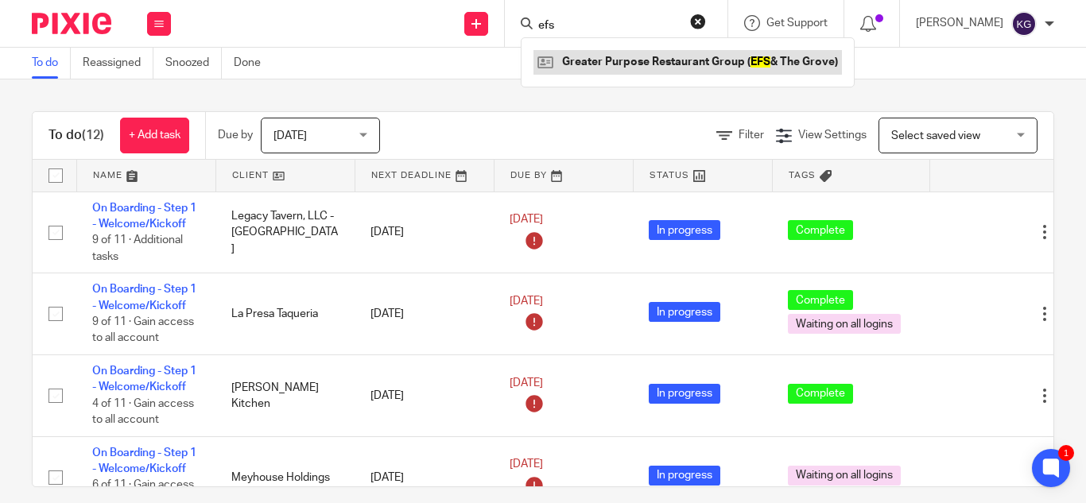
type input "efs"
click at [612, 54] on link at bounding box center [687, 62] width 308 height 24
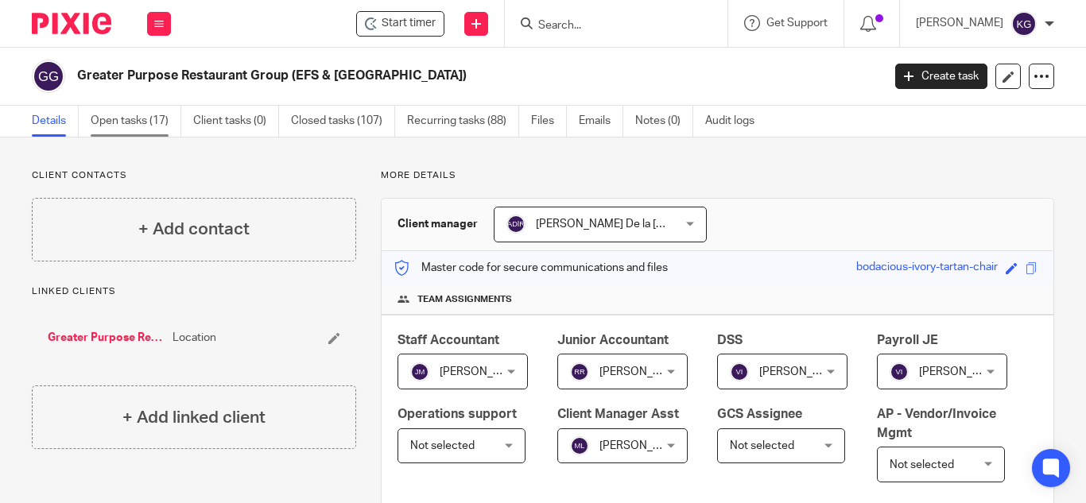
click at [127, 118] on link "Open tasks (17)" at bounding box center [136, 121] width 91 height 31
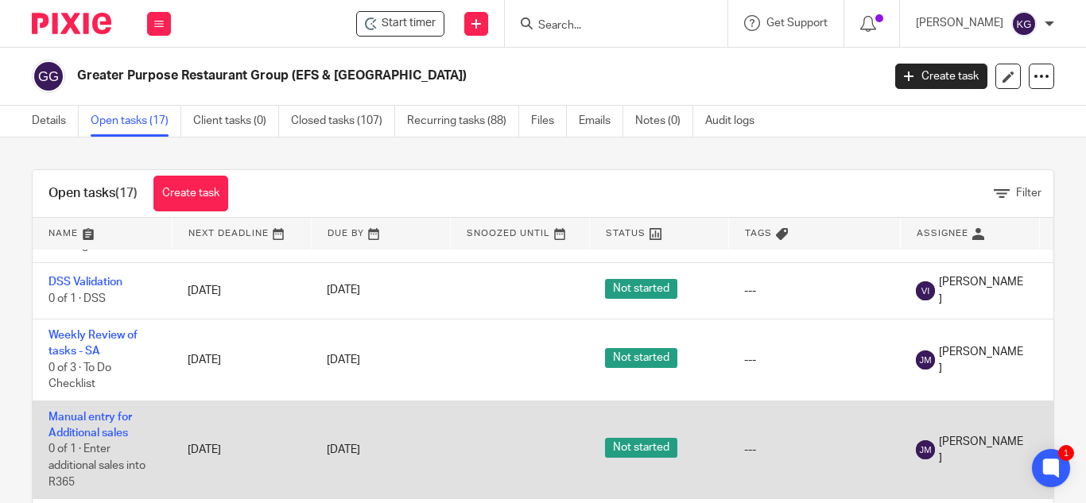
scroll to position [74, 0]
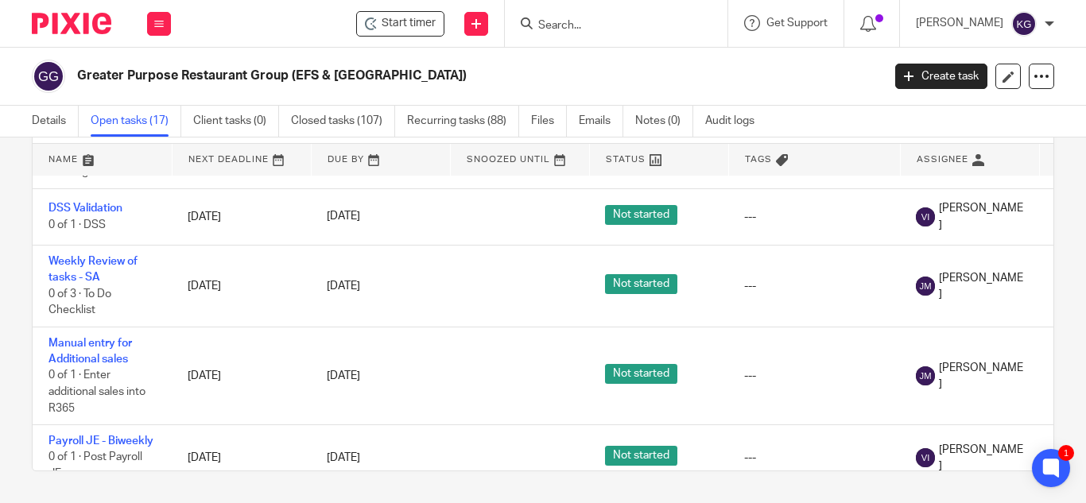
click at [611, 27] on input "Search" at bounding box center [608, 26] width 143 height 14
